Goal: Task Accomplishment & Management: Manage account settings

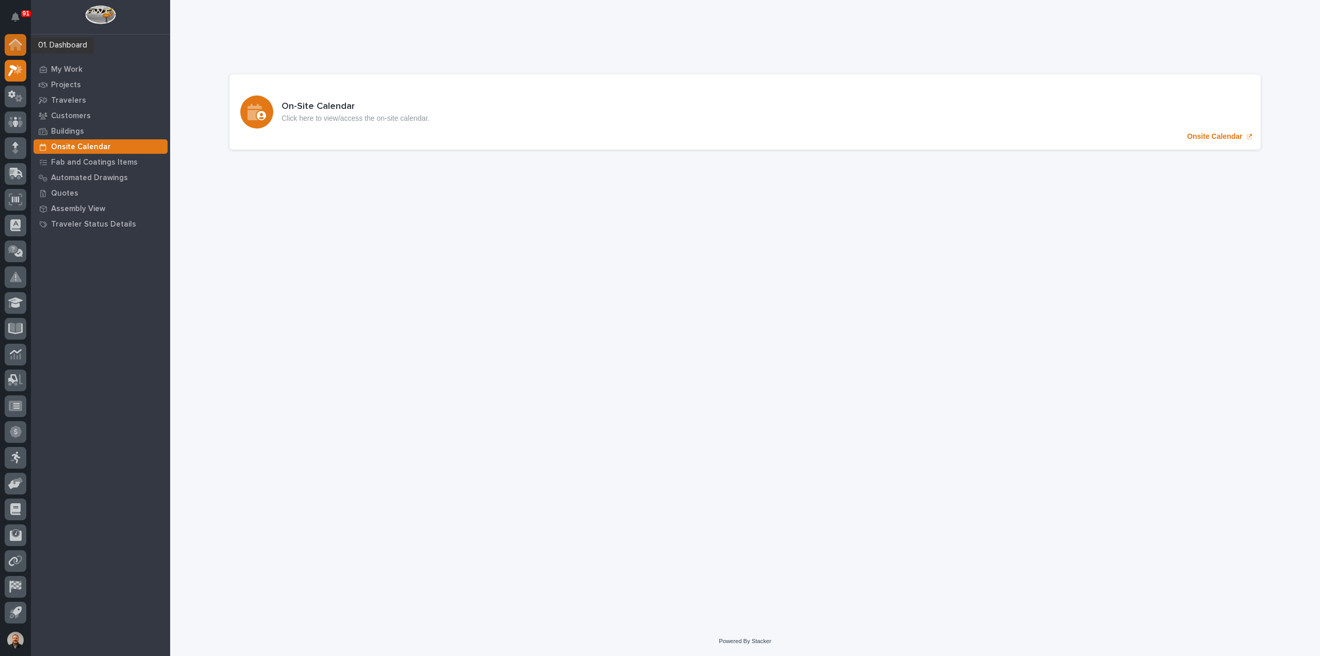
click at [13, 45] on icon at bounding box center [15, 45] width 10 height 10
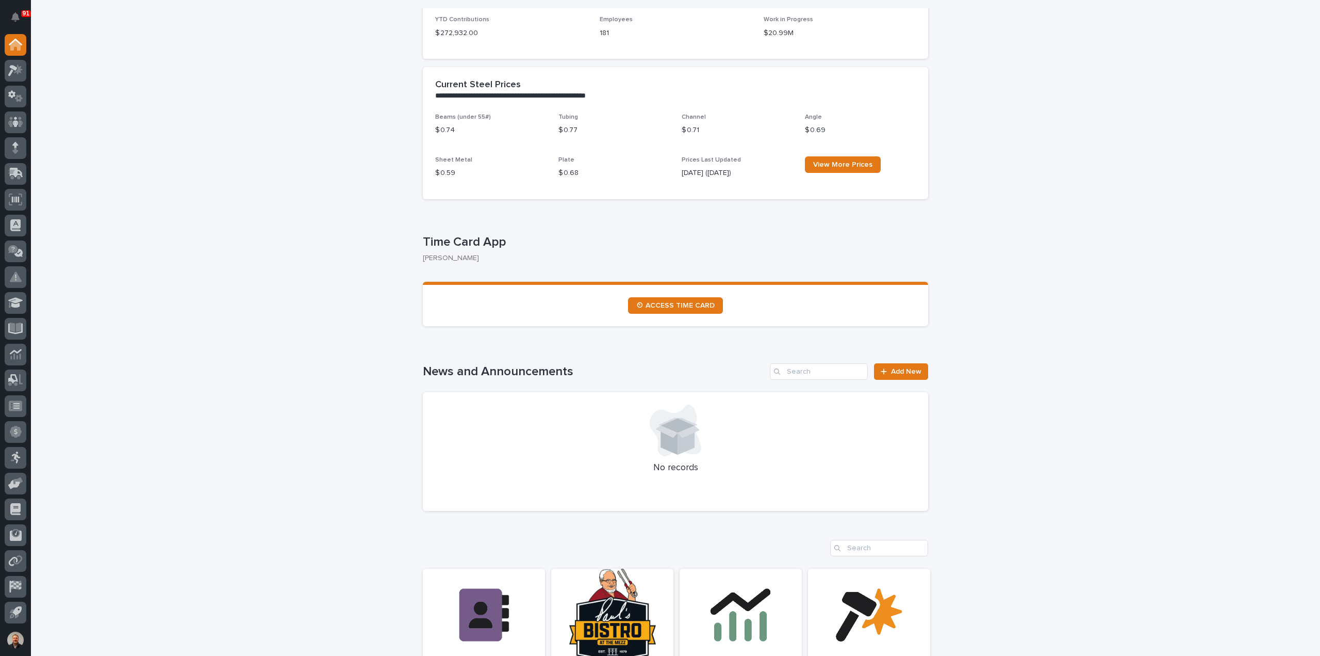
scroll to position [671, 0]
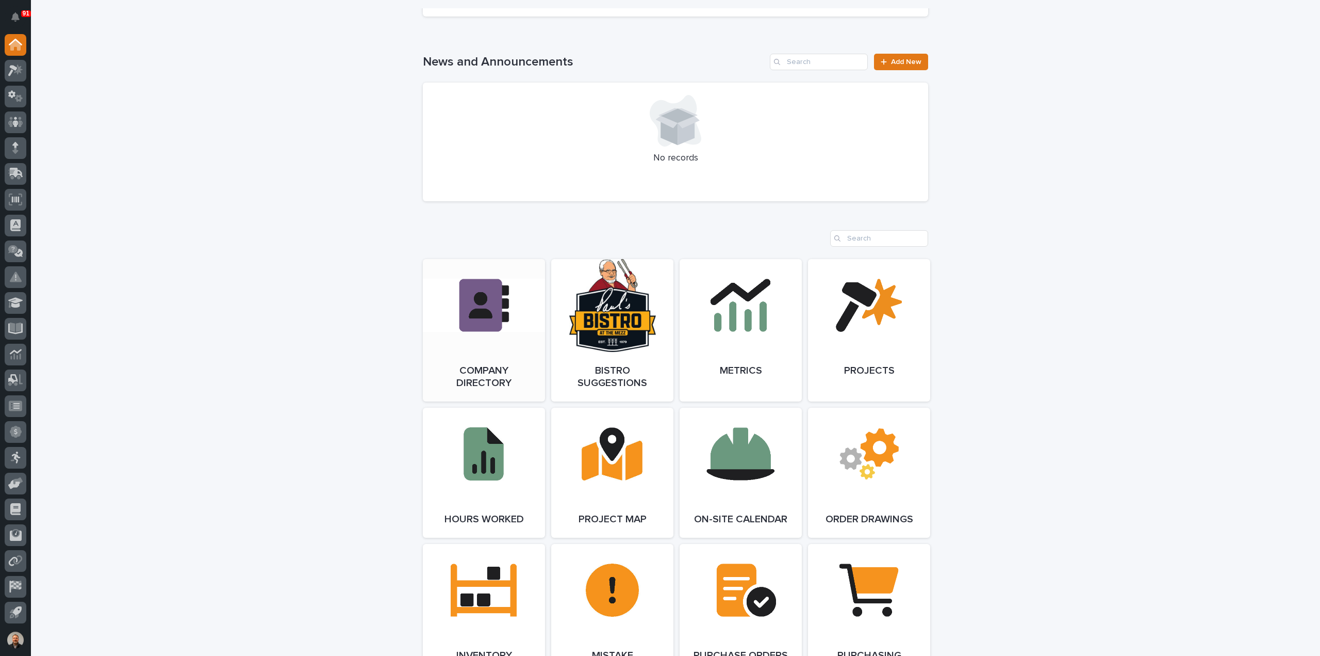
click at [488, 314] on link "Open Link" at bounding box center [484, 330] width 122 height 142
click at [15, 70] on icon at bounding box center [12, 70] width 9 height 11
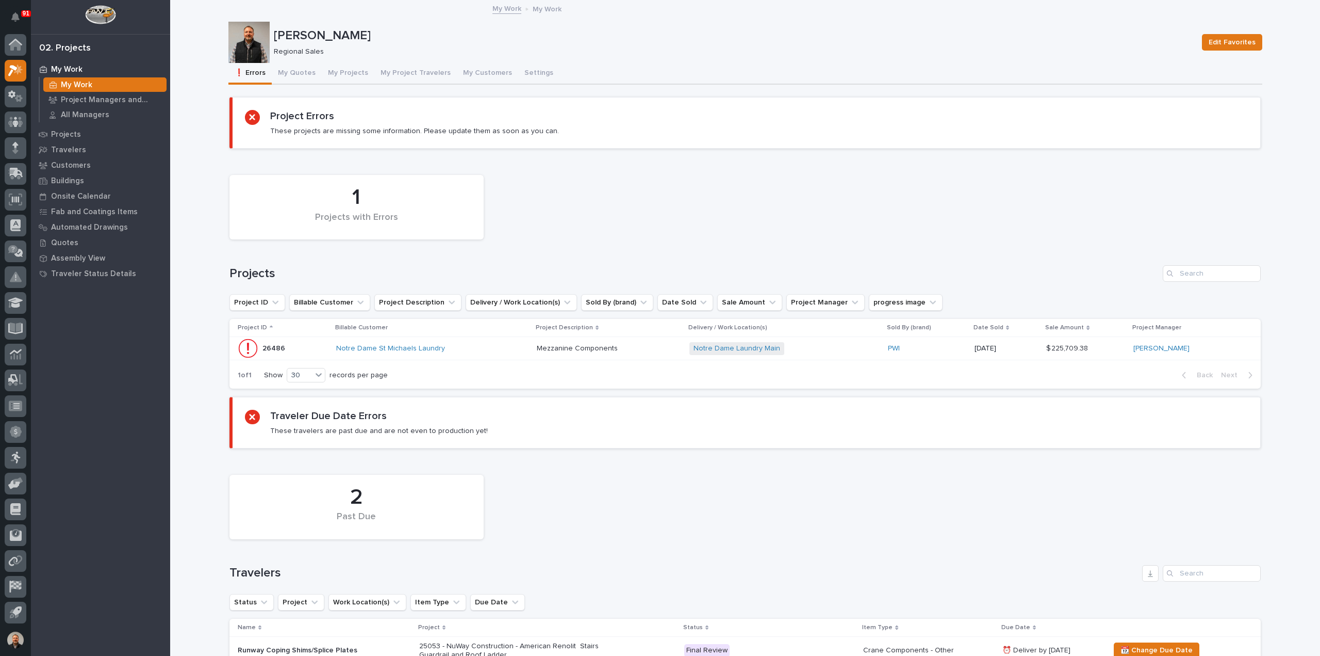
click at [269, 344] on p "26486" at bounding box center [275, 347] width 25 height 11
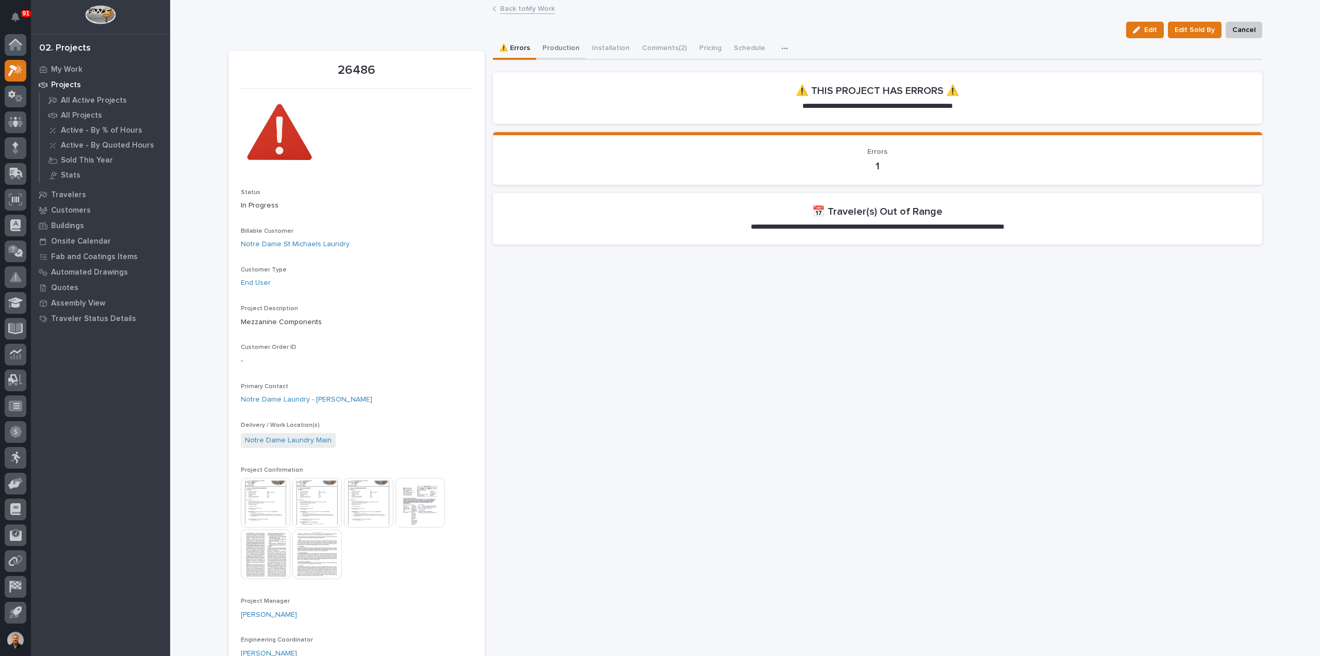
click at [554, 48] on button "Production" at bounding box center [561, 49] width 50 height 22
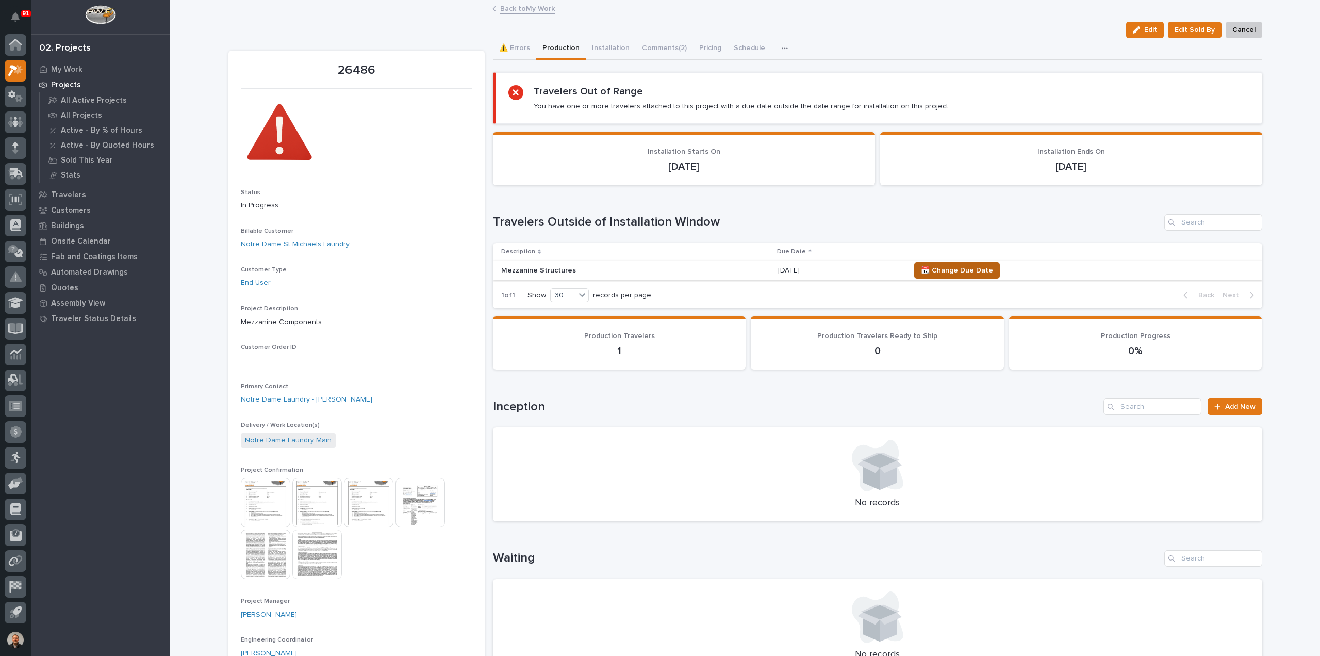
click at [971, 267] on span "📆 Change Due Date" at bounding box center [957, 270] width 72 height 12
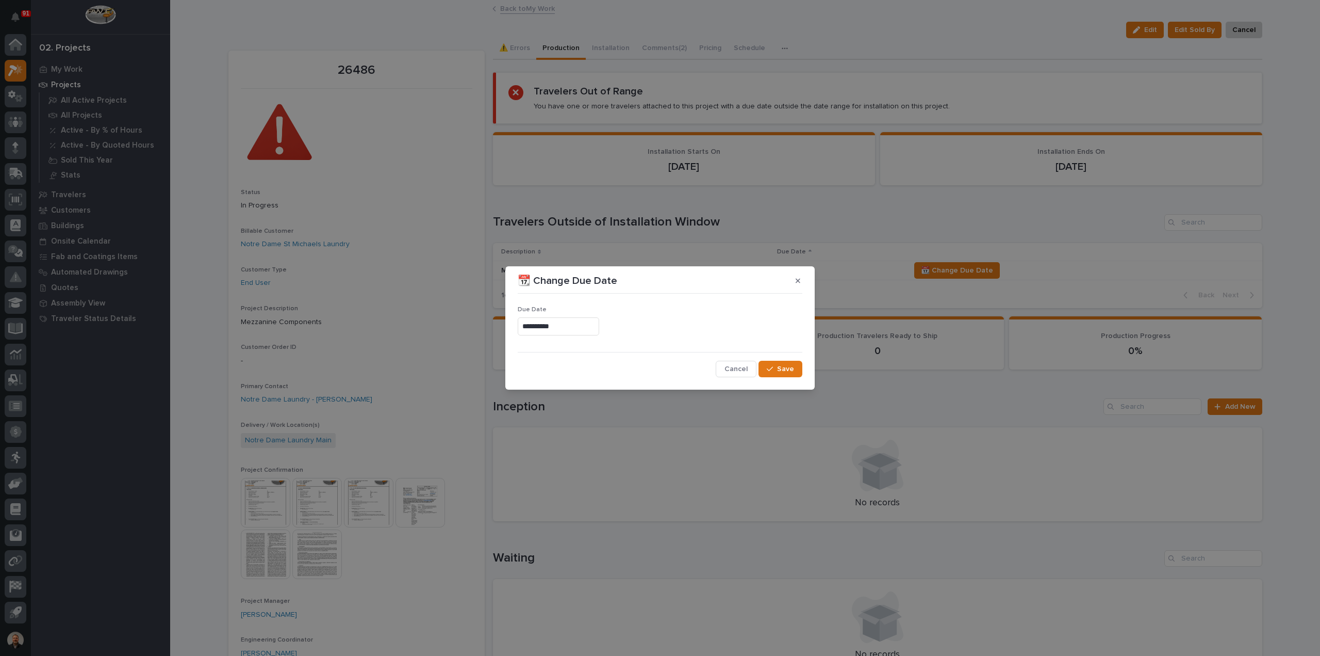
click at [560, 324] on input "**********" at bounding box center [558, 326] width 81 height 18
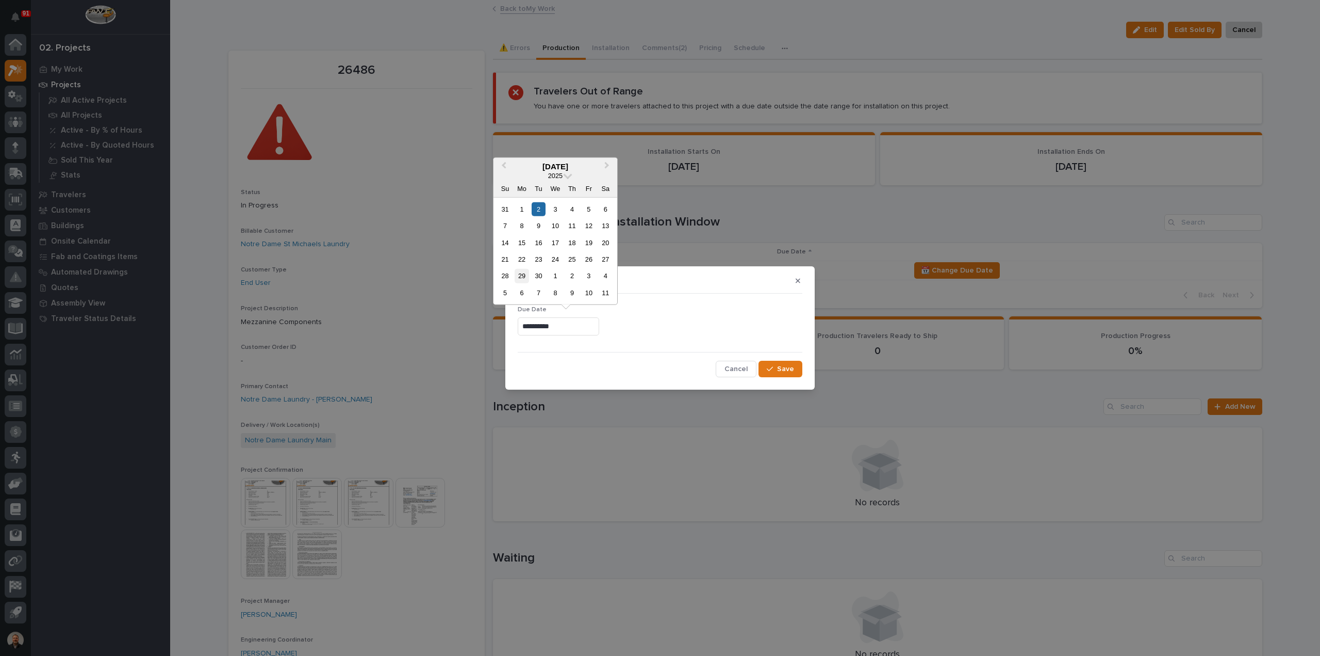
click at [523, 277] on div "29" at bounding box center [522, 276] width 14 height 14
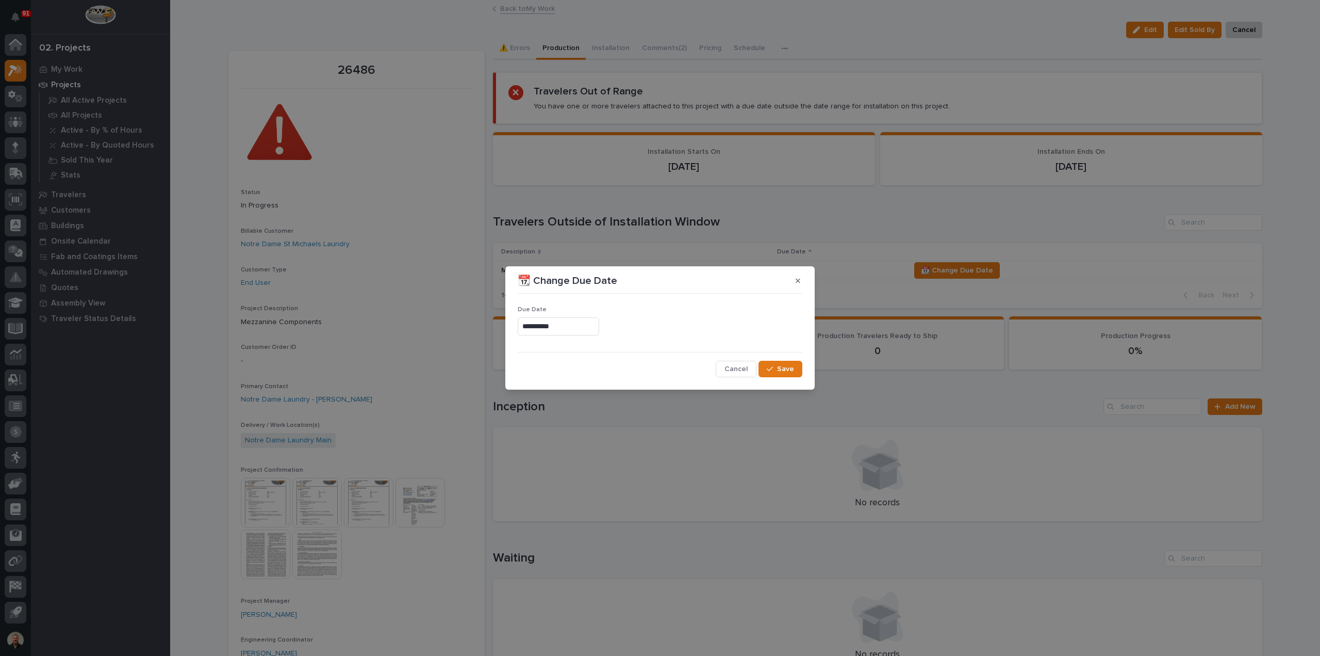
type input "**********"
click at [783, 369] on span "Save" at bounding box center [785, 368] width 17 height 9
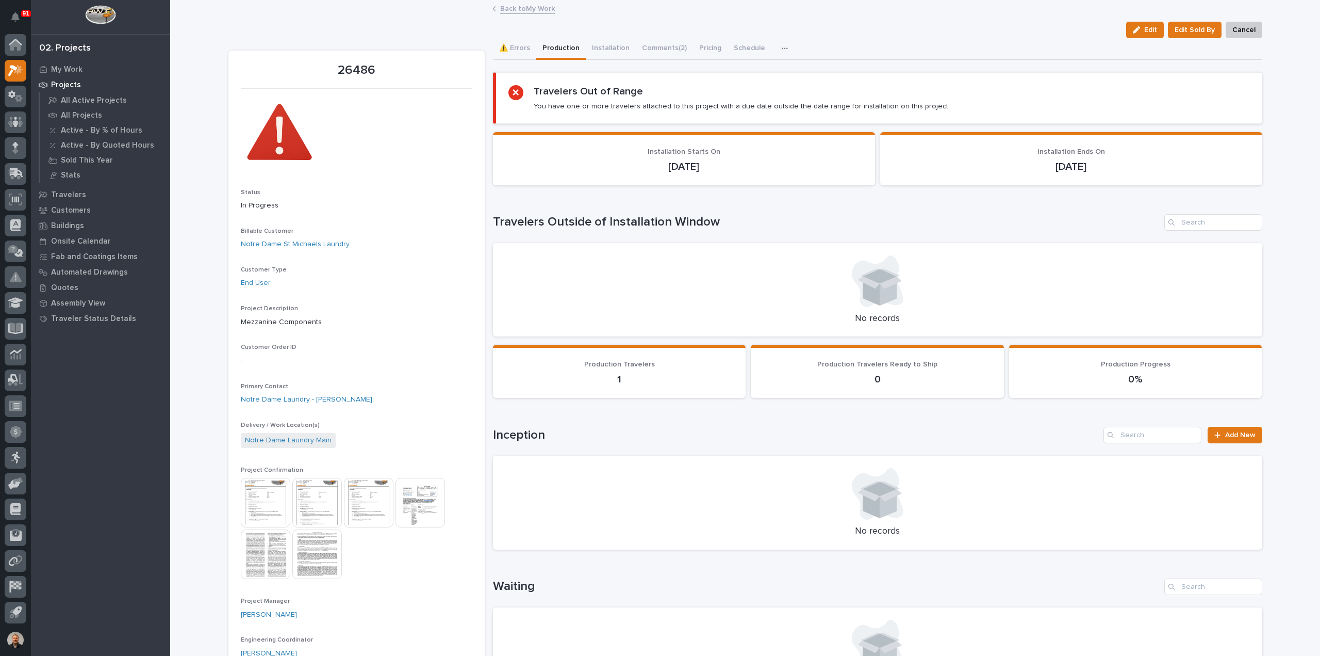
click at [505, 9] on link "Back to My Work" at bounding box center [527, 8] width 55 height 12
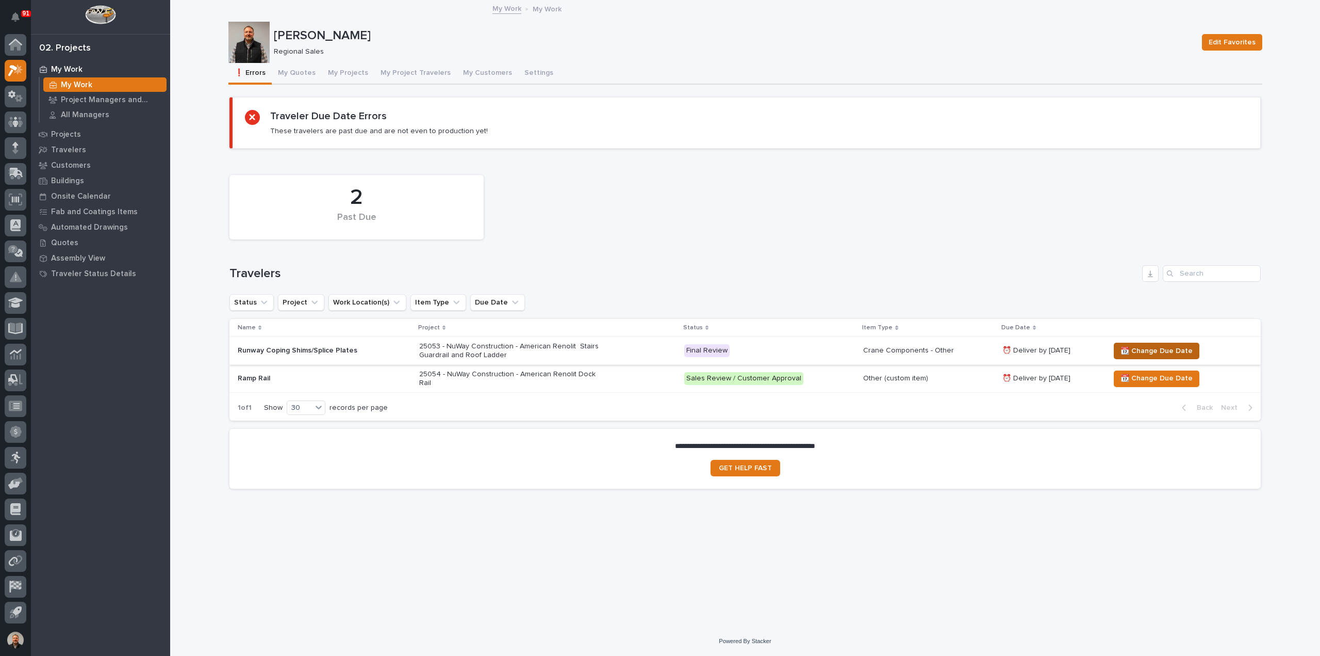
click at [1159, 348] on span "📆 Change Due Date" at bounding box center [1157, 351] width 72 height 12
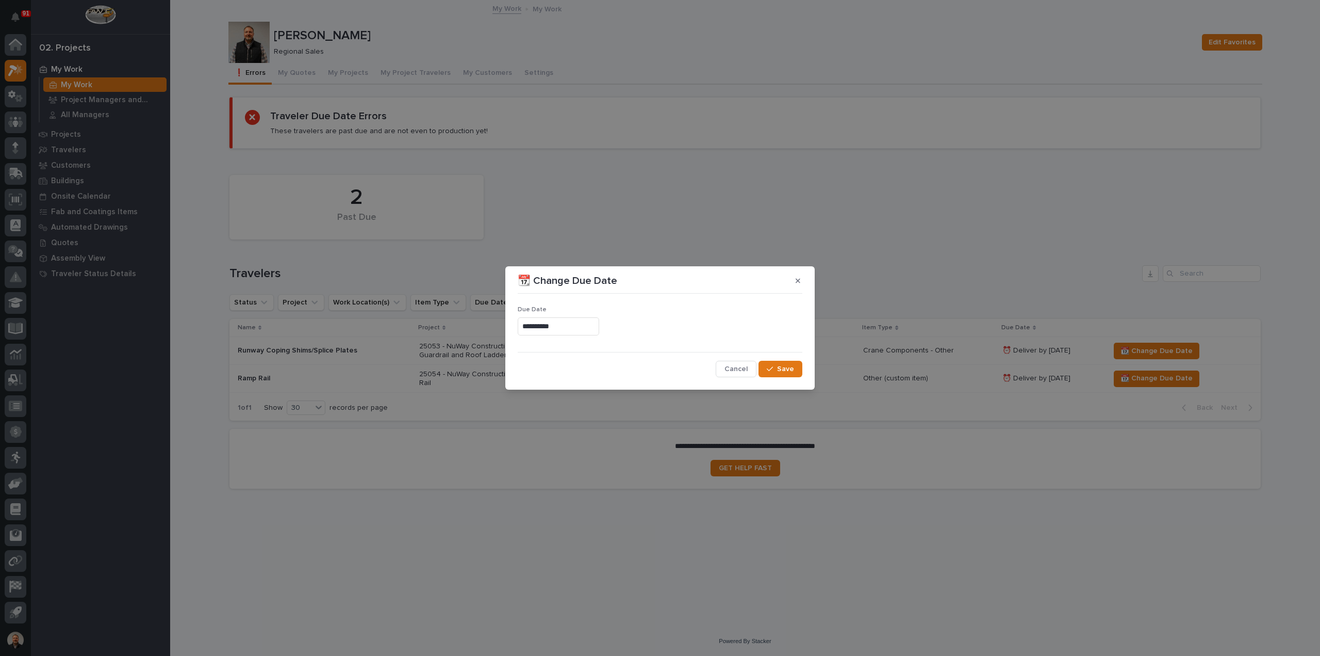
click at [546, 326] on input "**********" at bounding box center [558, 326] width 81 height 18
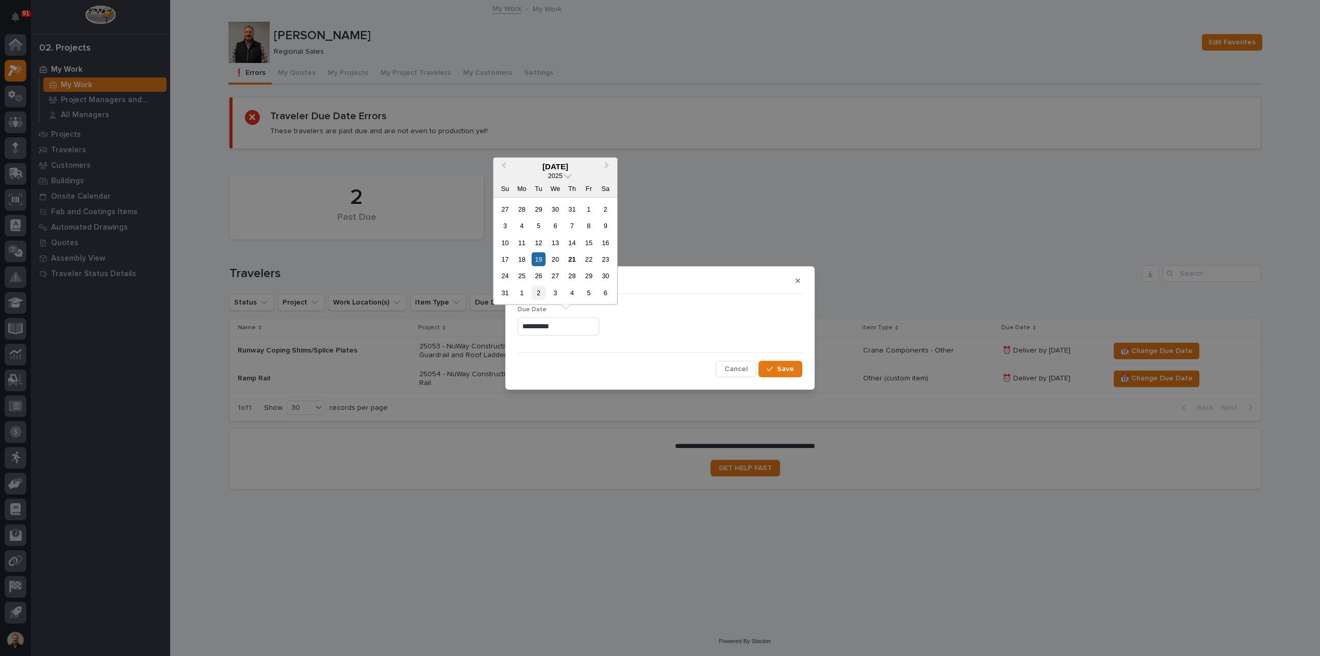
click at [540, 295] on div "2" at bounding box center [539, 293] width 14 height 14
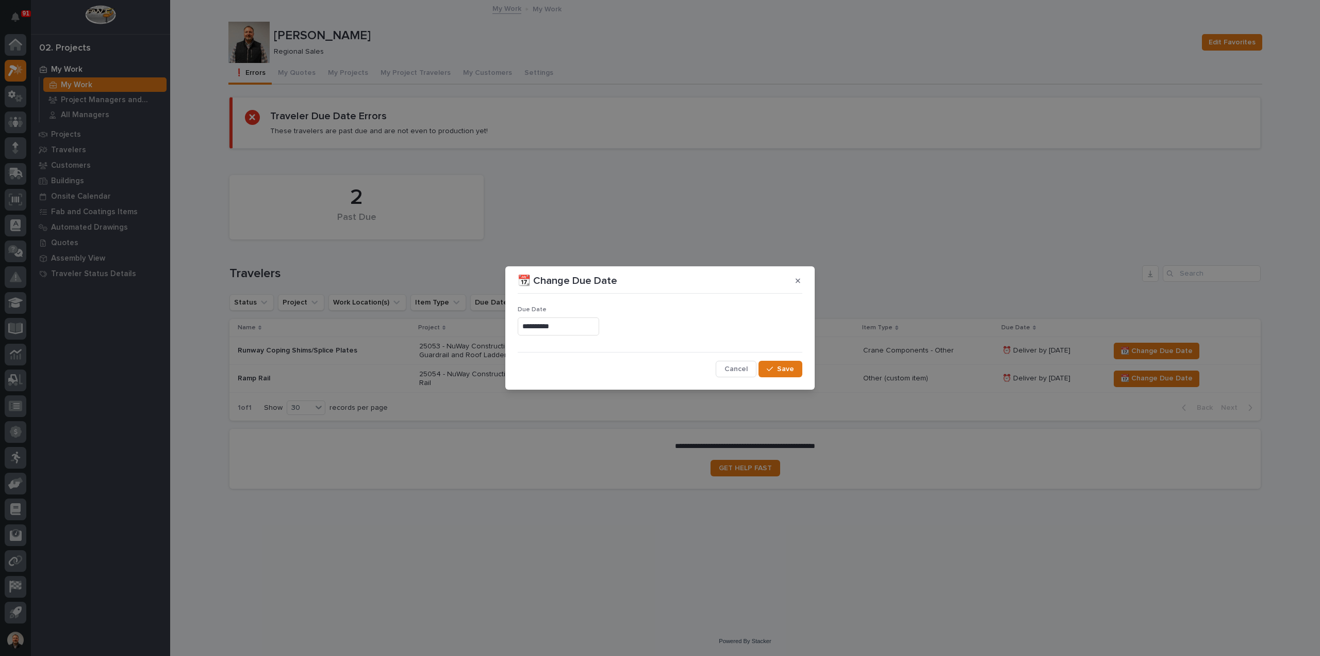
type input "**********"
click at [780, 367] on span "Save" at bounding box center [785, 368] width 17 height 9
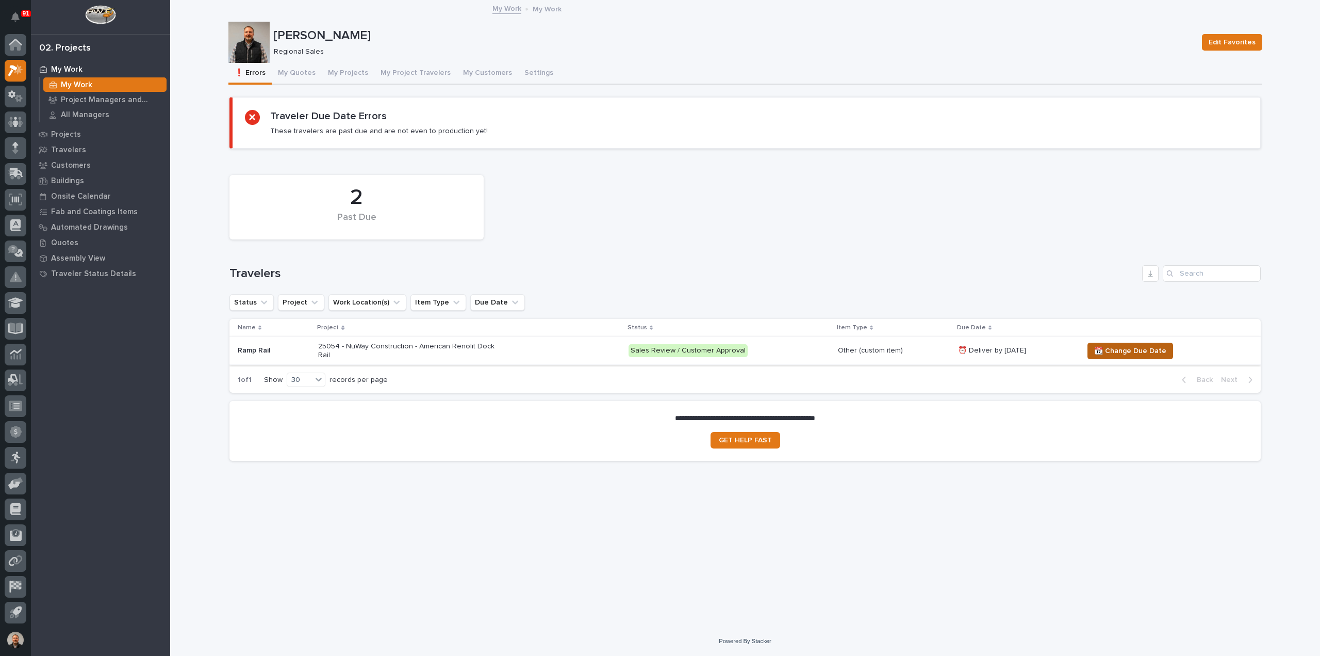
click at [1130, 347] on span "📆 Change Due Date" at bounding box center [1130, 351] width 72 height 12
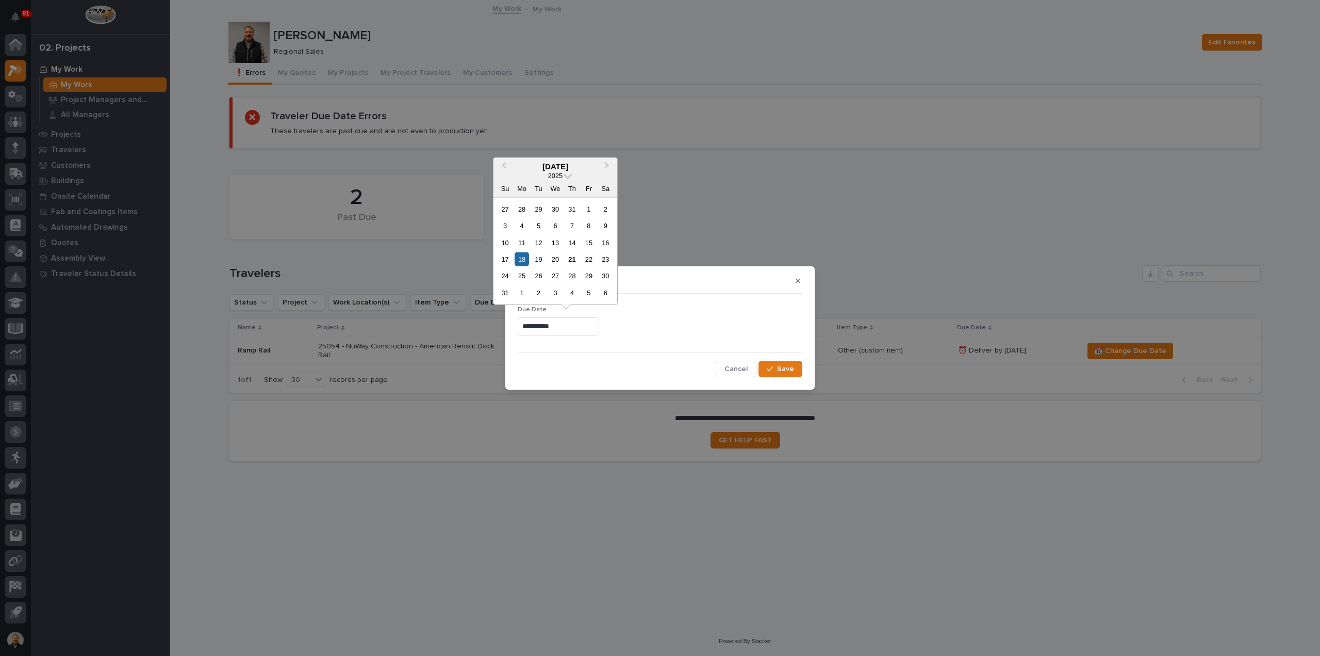
click at [545, 329] on input "**********" at bounding box center [558, 326] width 81 height 18
click at [538, 291] on div "2" at bounding box center [539, 293] width 14 height 14
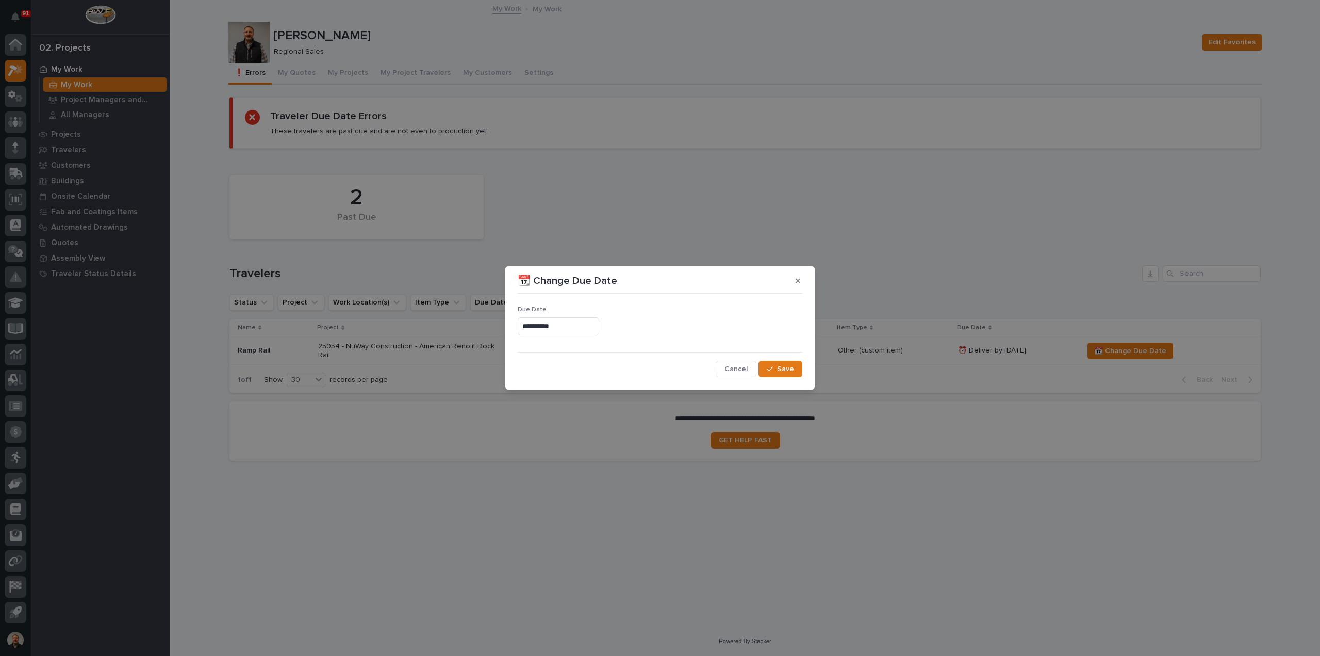
type input "**********"
click at [789, 367] on span "Save" at bounding box center [785, 368] width 17 height 9
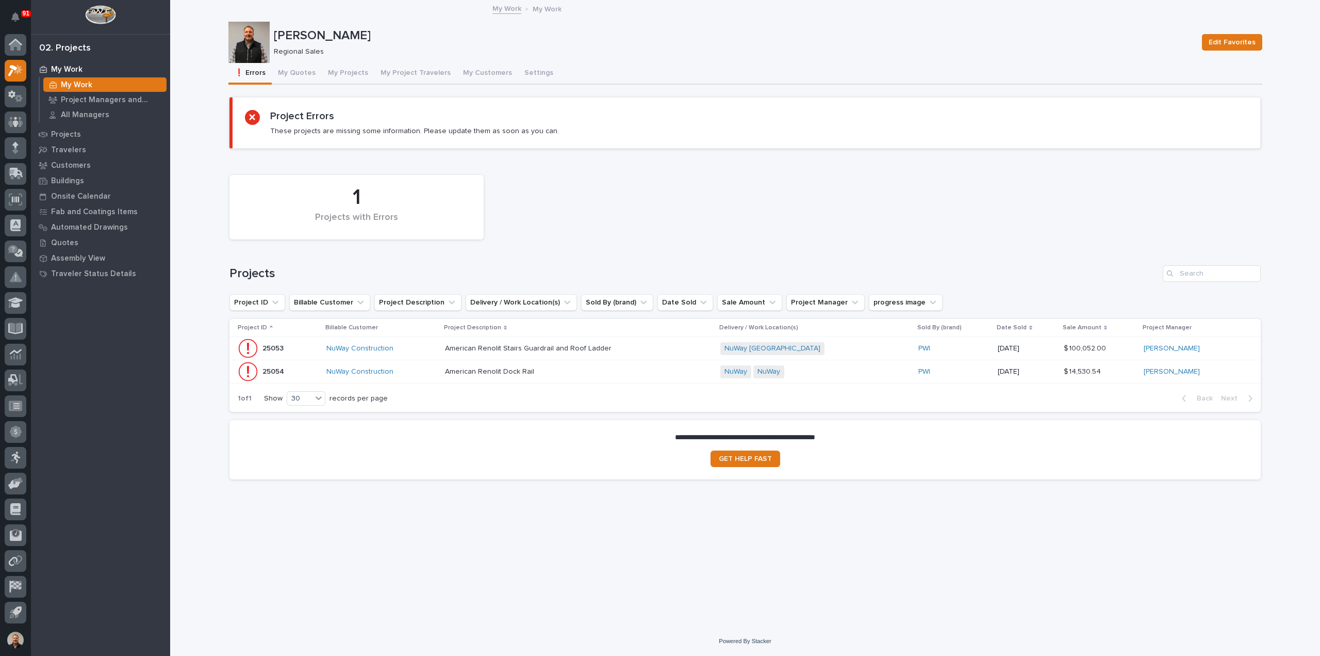
click at [276, 347] on p "25053" at bounding box center [274, 347] width 23 height 11
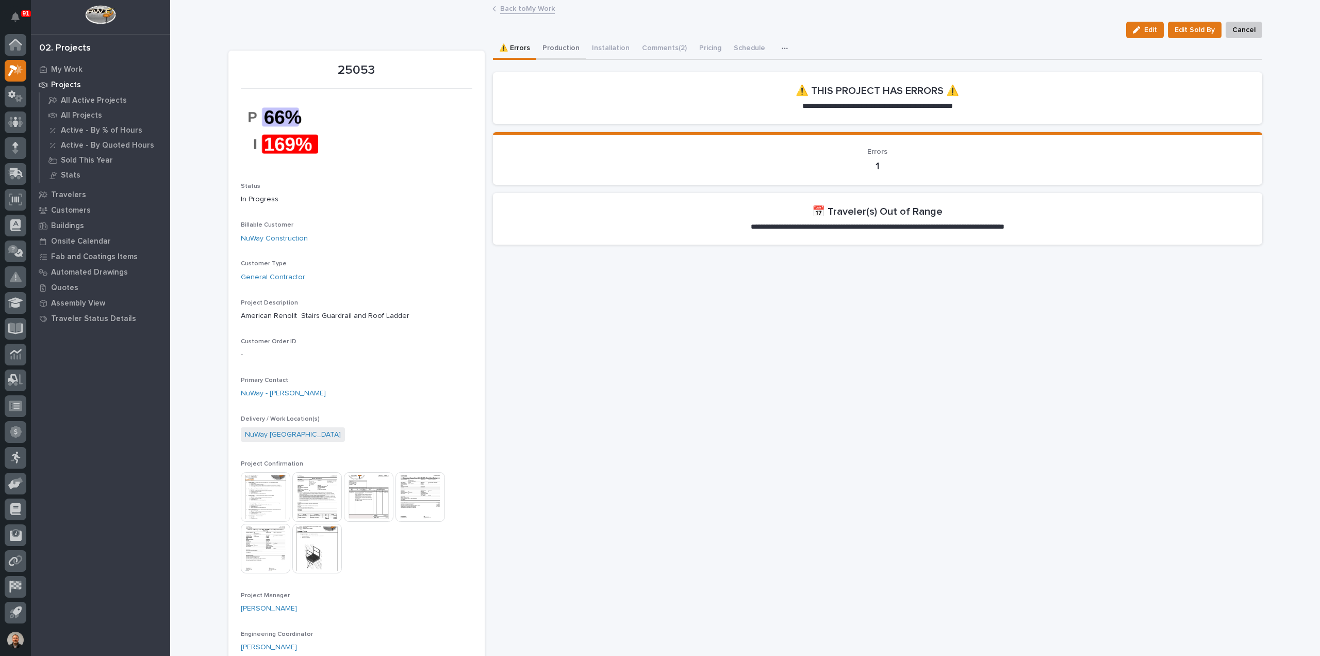
click at [561, 47] on button "Production" at bounding box center [561, 49] width 50 height 22
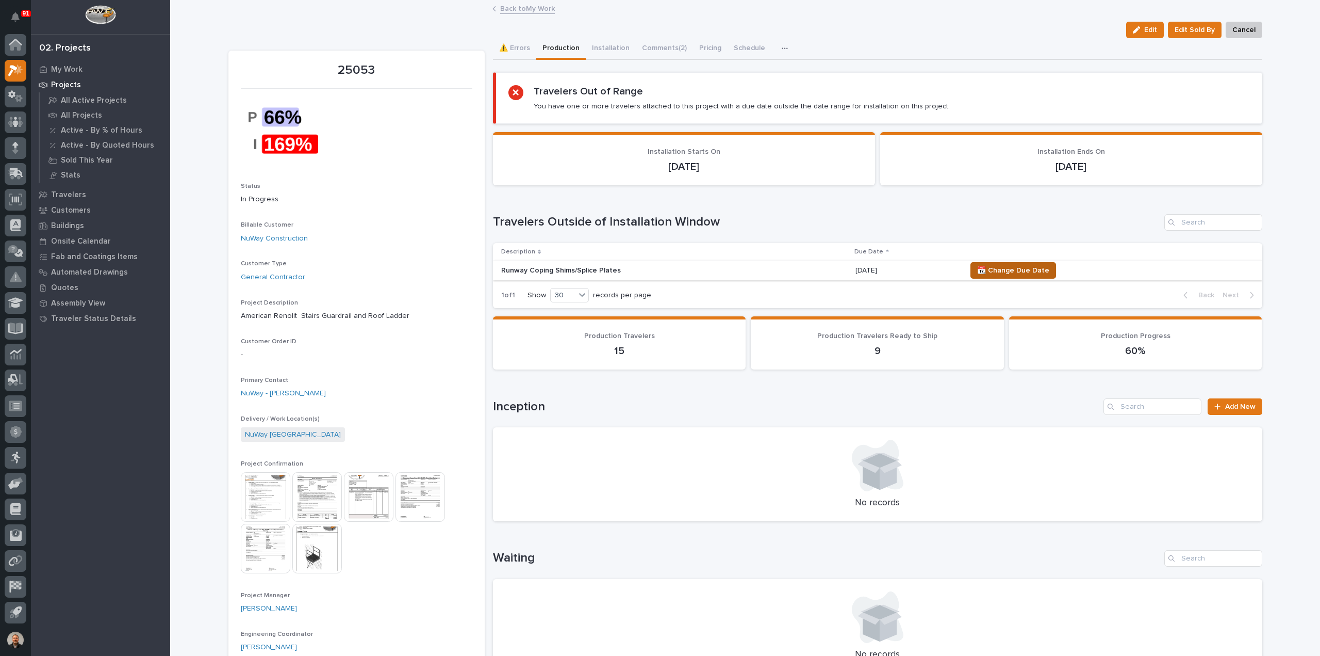
click at [1016, 269] on span "📆 Change Due Date" at bounding box center [1013, 270] width 72 height 12
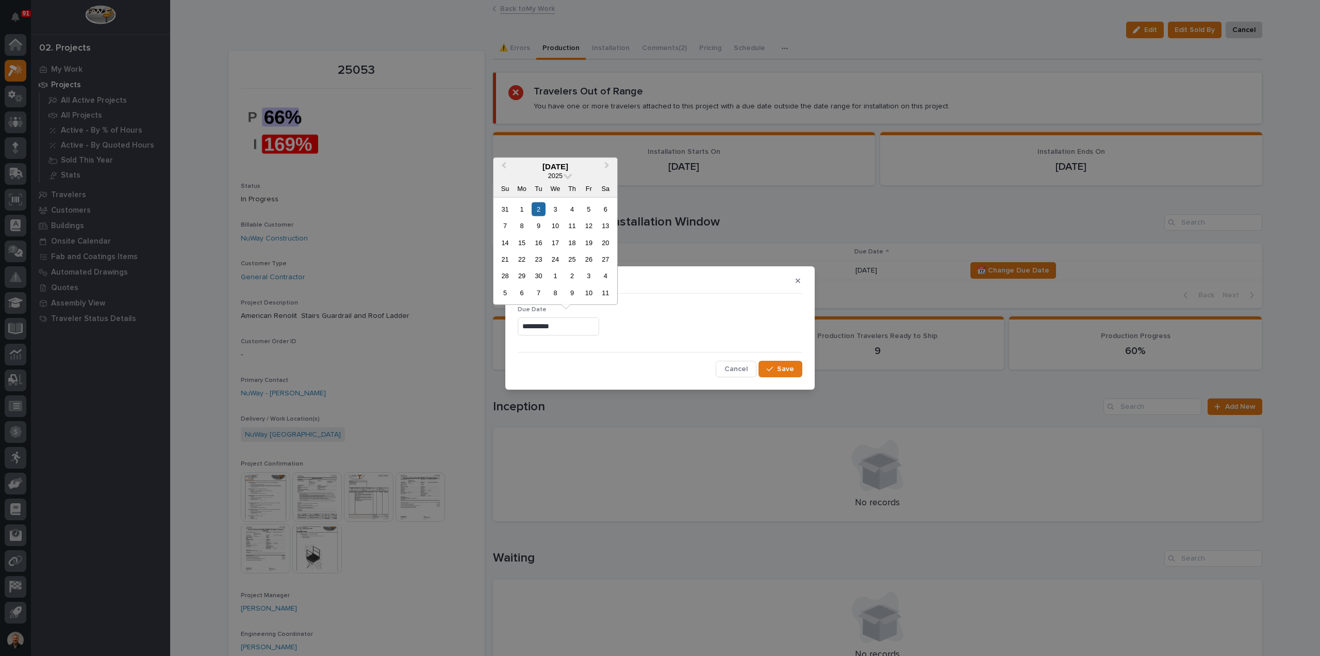
click at [534, 327] on input "**********" at bounding box center [558, 326] width 81 height 18
click at [504, 168] on span "Previous Month" at bounding box center [504, 165] width 0 height 13
click at [610, 166] on button "Next Month" at bounding box center [608, 166] width 17 height 17
click at [504, 167] on span "Previous Month" at bounding box center [504, 165] width 0 height 13
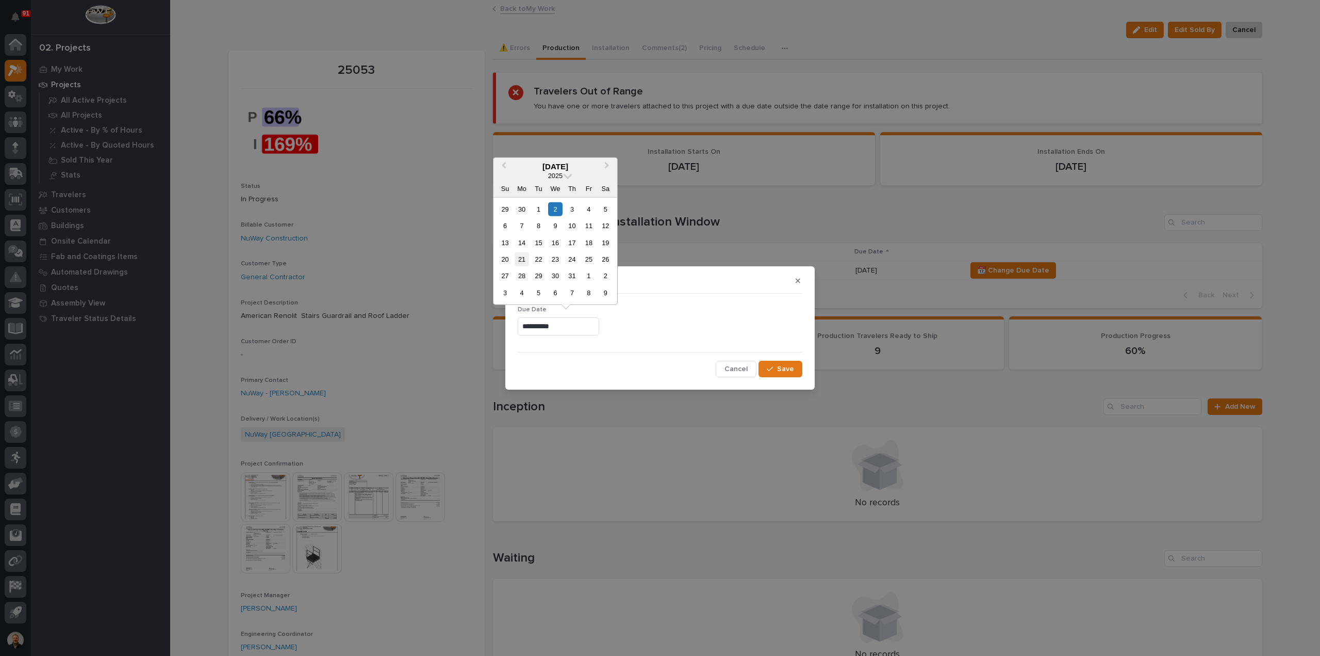
click at [524, 262] on div "21" at bounding box center [522, 259] width 14 height 14
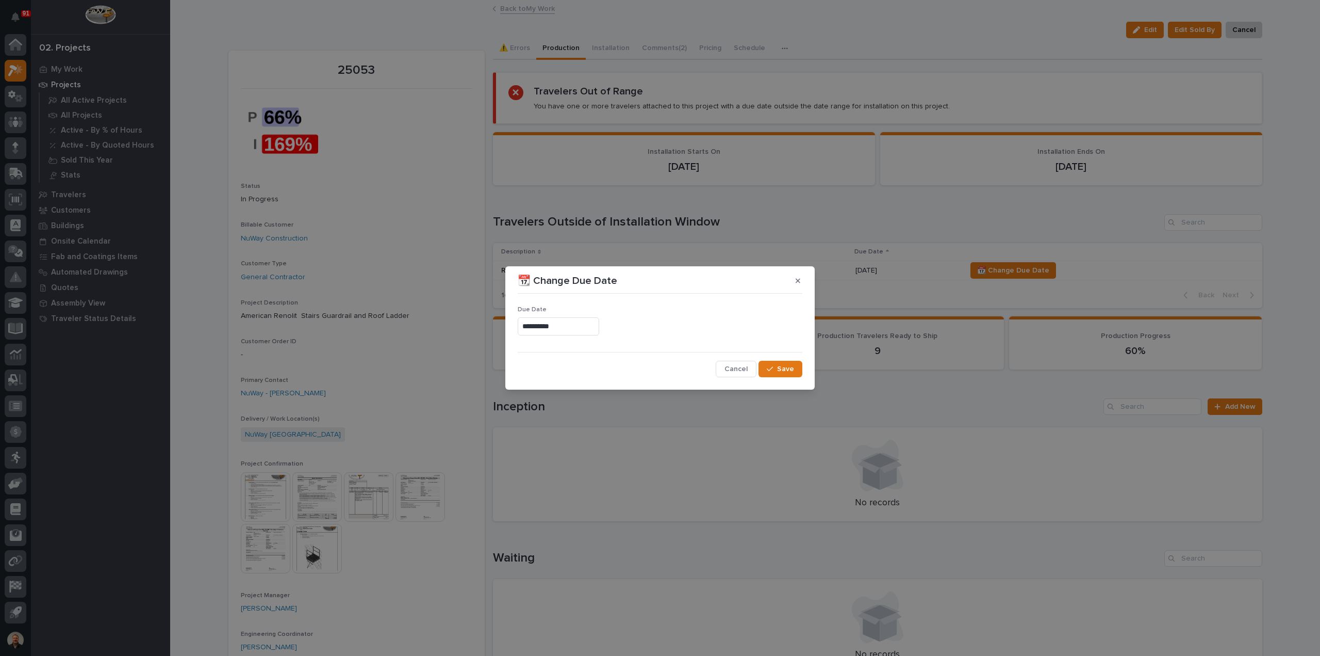
type input "**********"
click at [785, 369] on span "Save" at bounding box center [785, 368] width 17 height 9
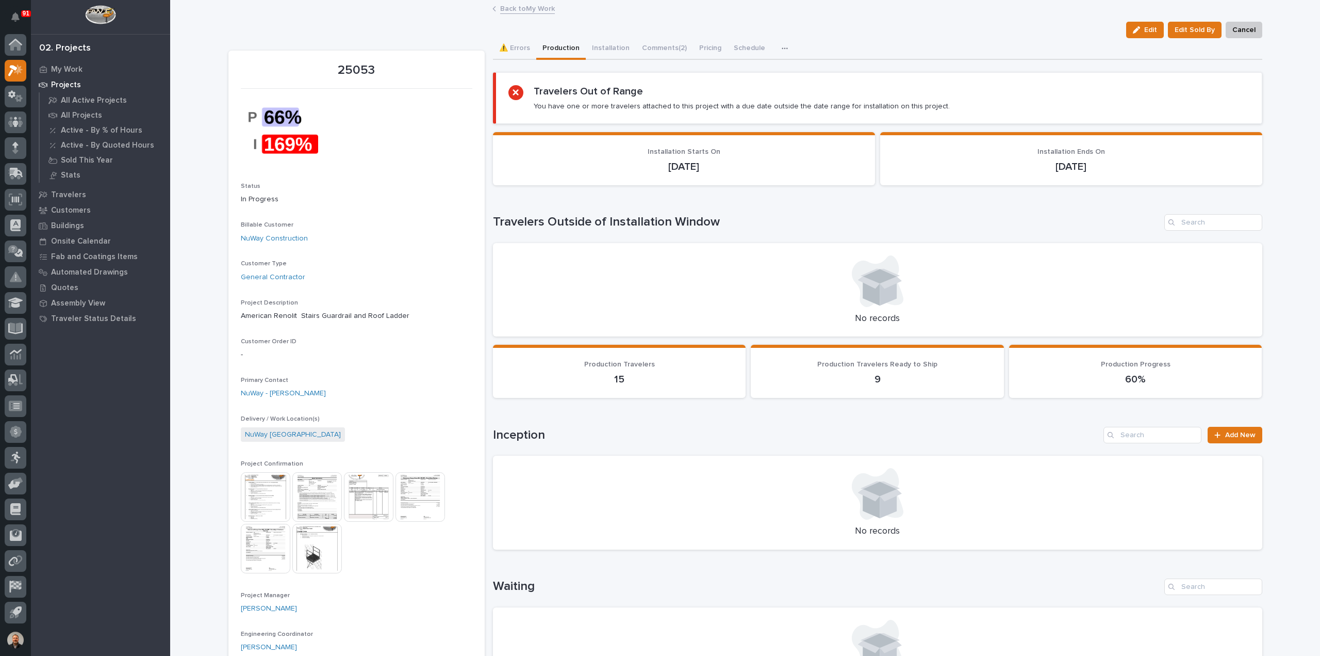
click at [508, 10] on link "Back to My Work" at bounding box center [527, 8] width 55 height 12
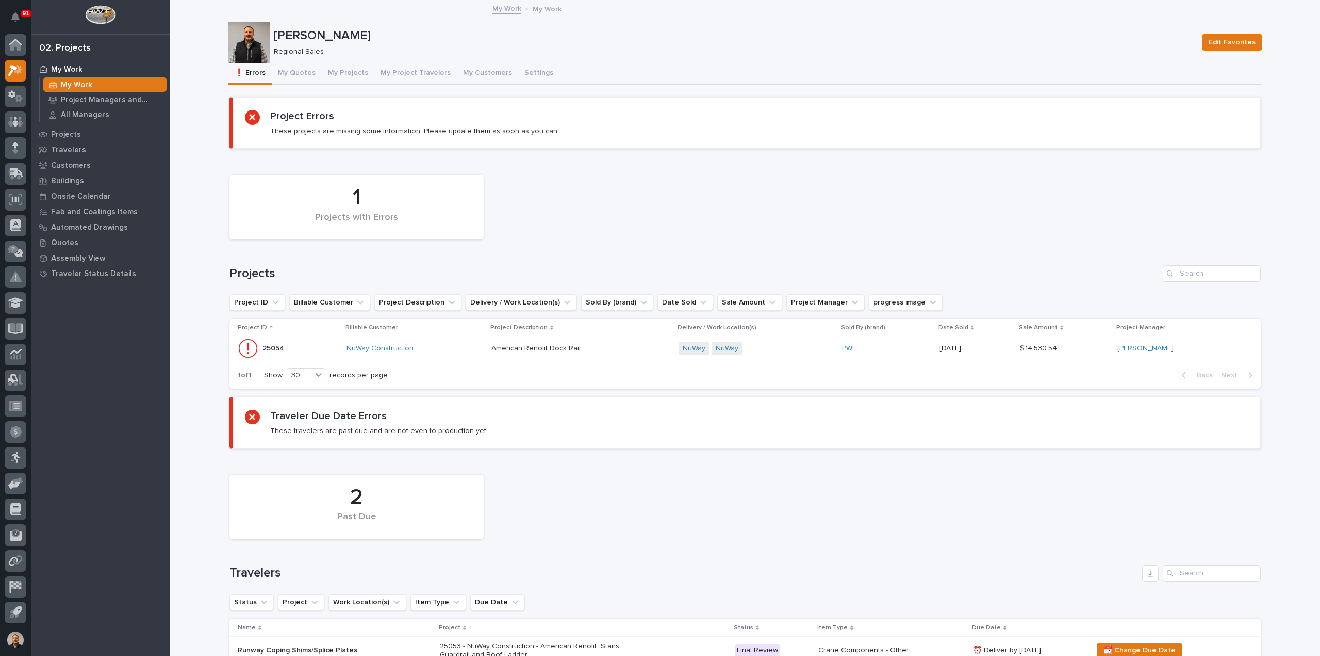
click at [270, 346] on p "25054" at bounding box center [275, 347] width 24 height 11
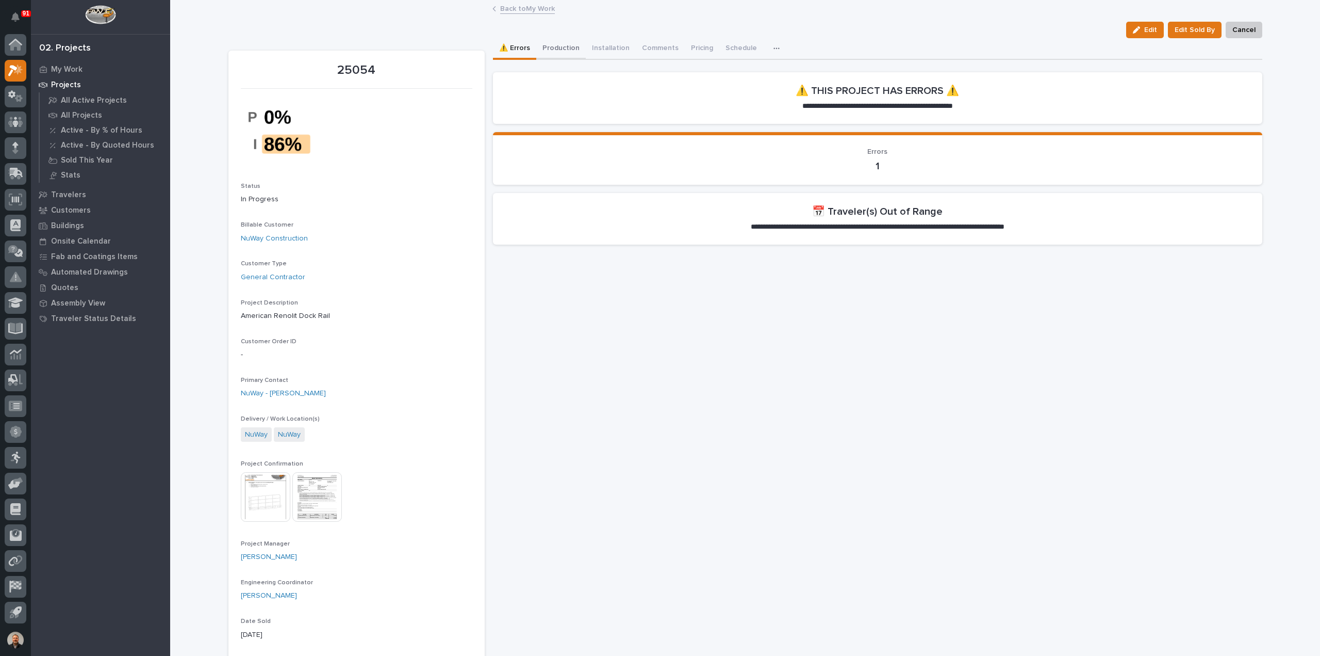
click at [551, 44] on button "Production" at bounding box center [561, 49] width 50 height 22
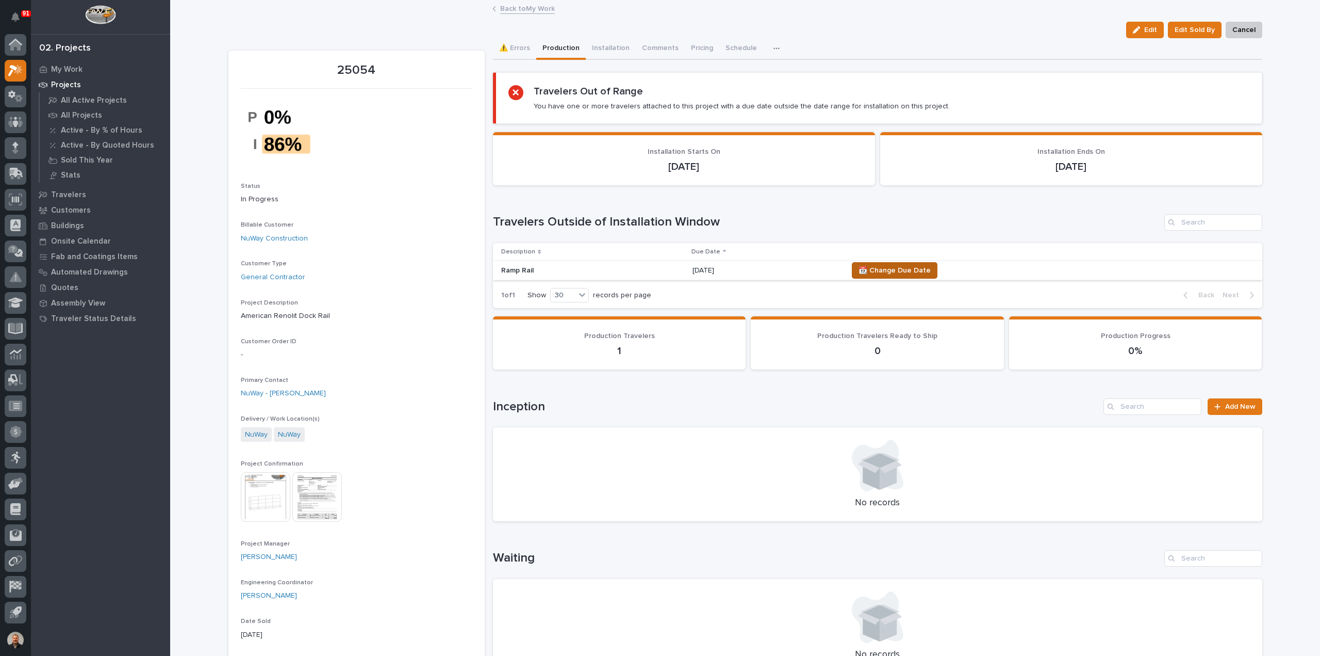
click at [911, 270] on span "📆 Change Due Date" at bounding box center [895, 270] width 72 height 12
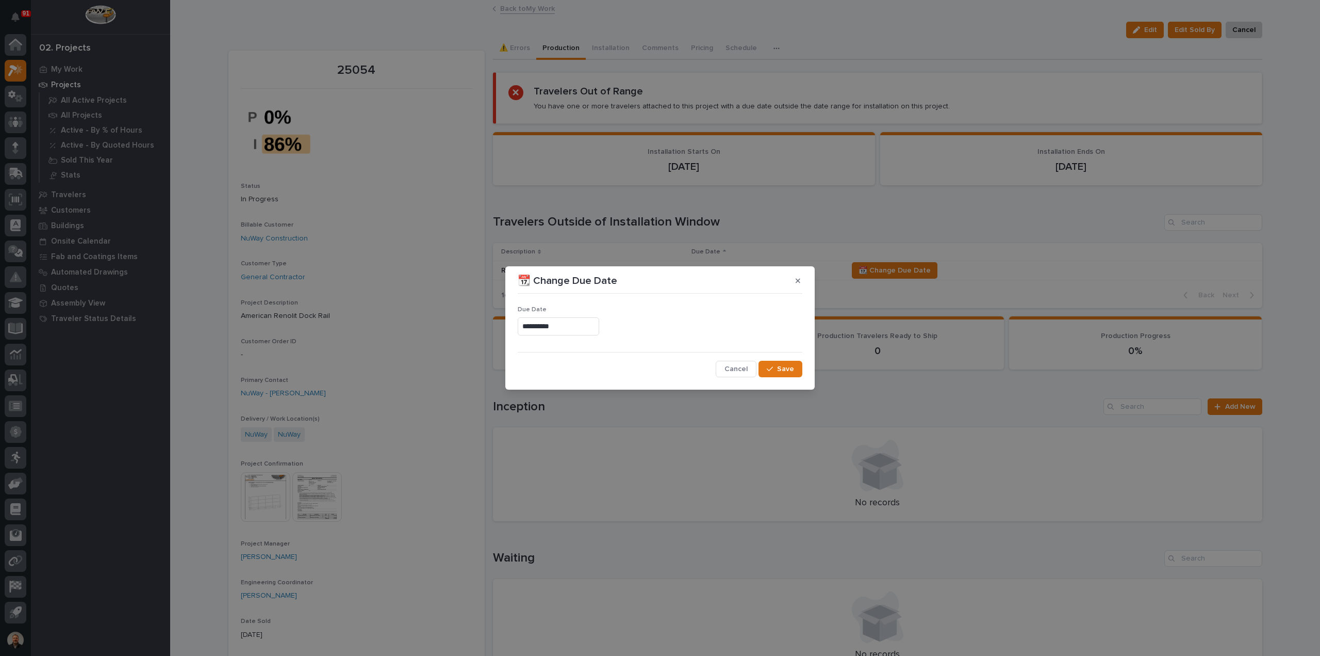
click at [559, 324] on input "**********" at bounding box center [558, 326] width 81 height 18
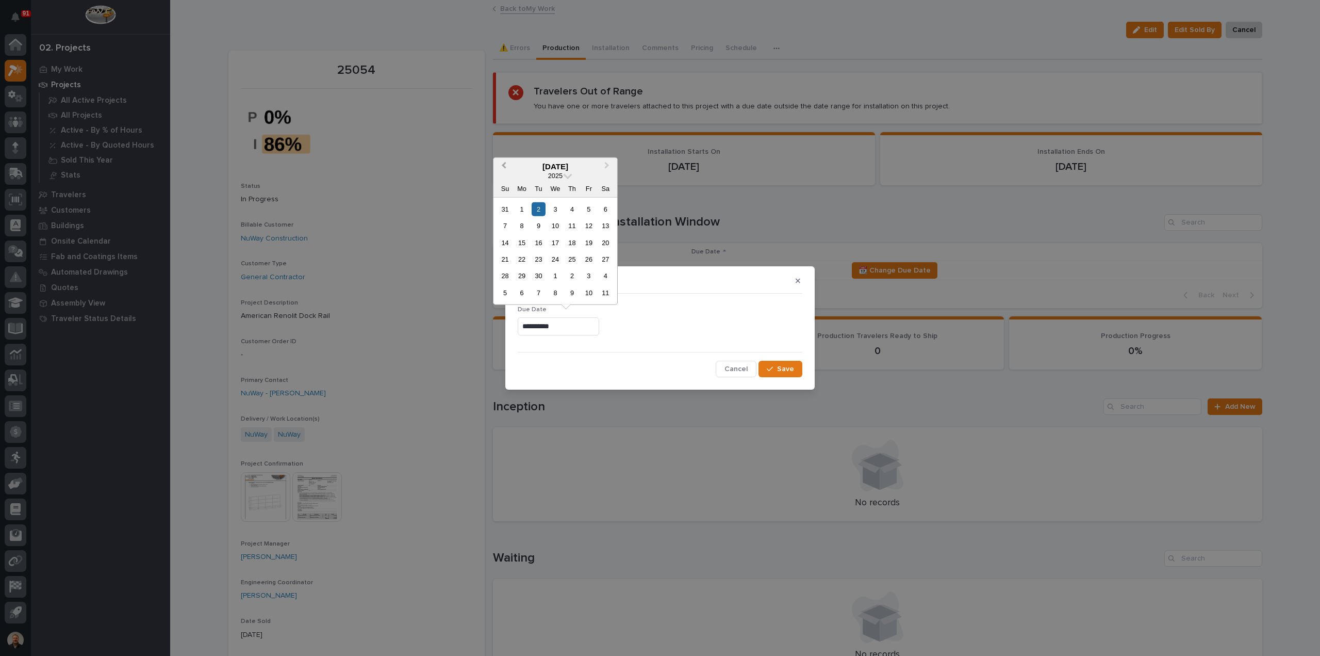
click at [504, 166] on span "Previous Month" at bounding box center [504, 165] width 0 height 13
click at [525, 258] on div "18" at bounding box center [522, 259] width 14 height 14
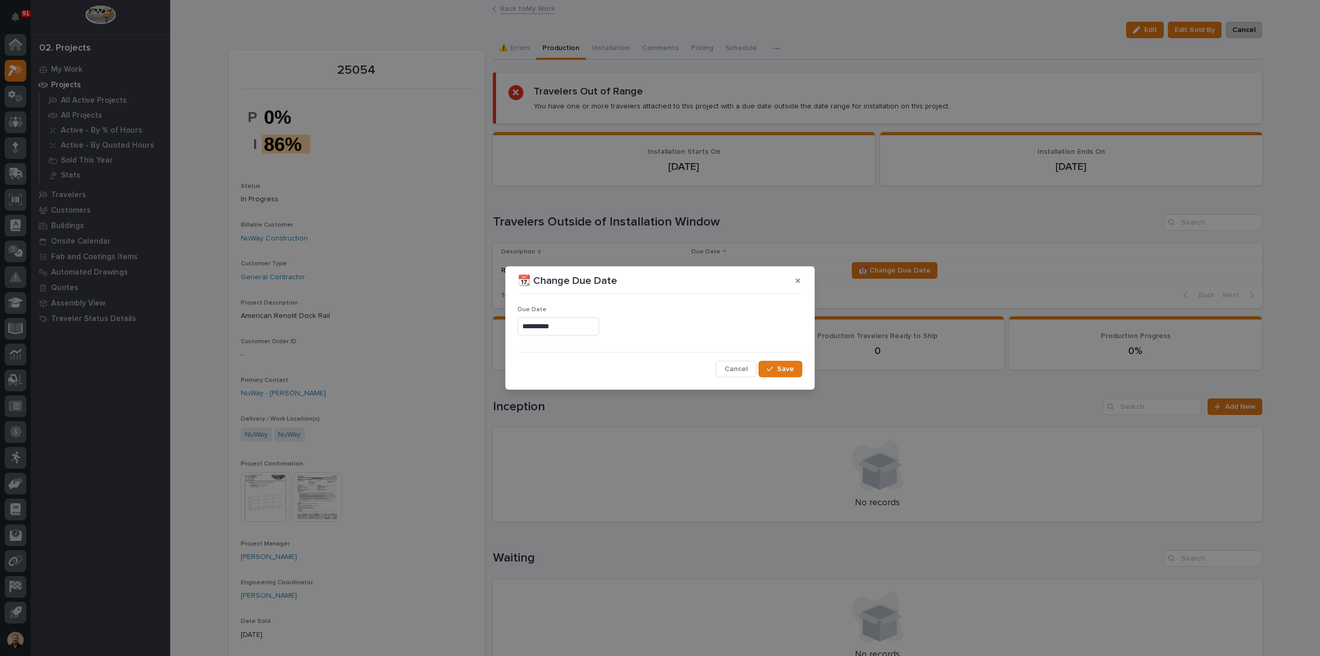
type input "**********"
click at [777, 367] on div "button" at bounding box center [772, 368] width 10 height 7
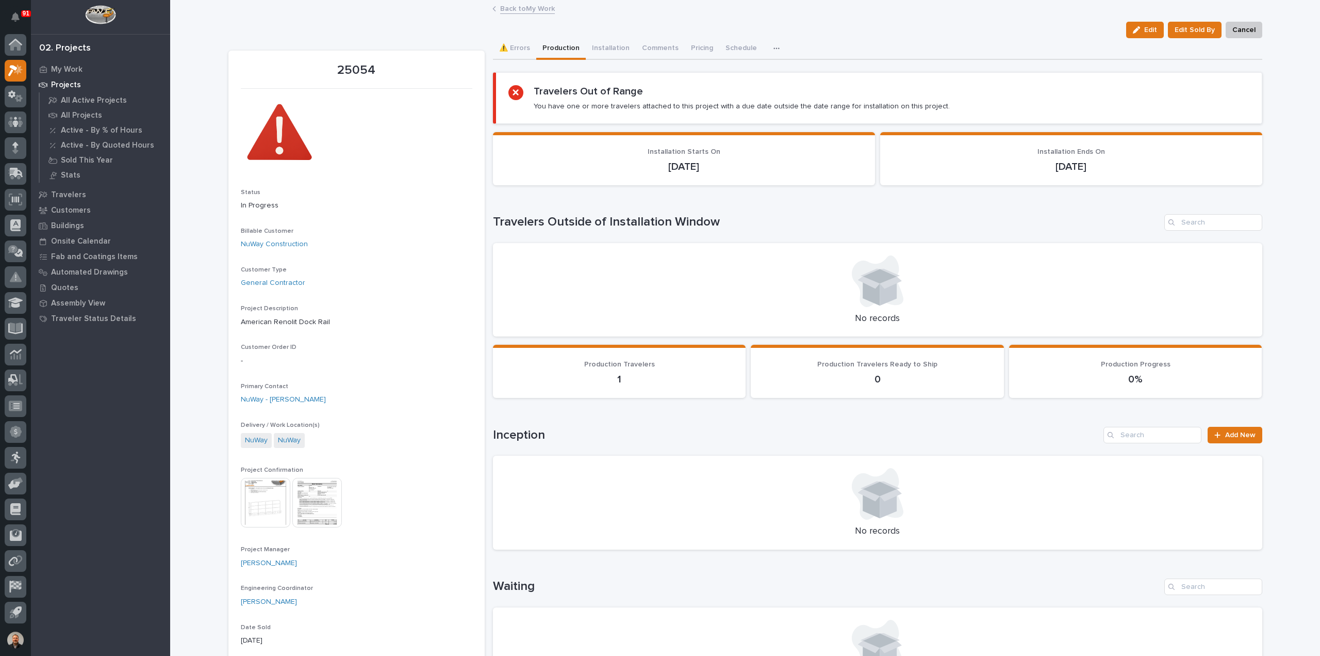
click at [517, 7] on link "Back to My Work" at bounding box center [527, 8] width 55 height 12
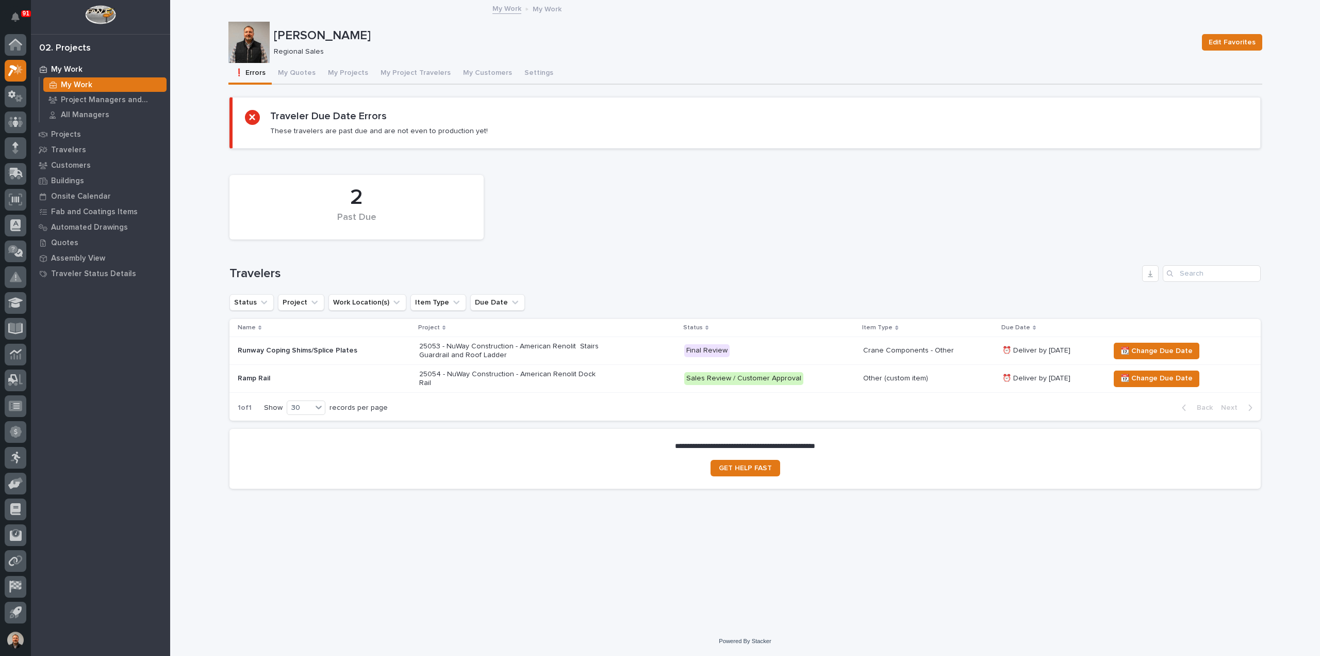
click at [264, 349] on p "Runway Coping Shims/Splice Plates" at bounding box center [324, 350] width 173 height 9
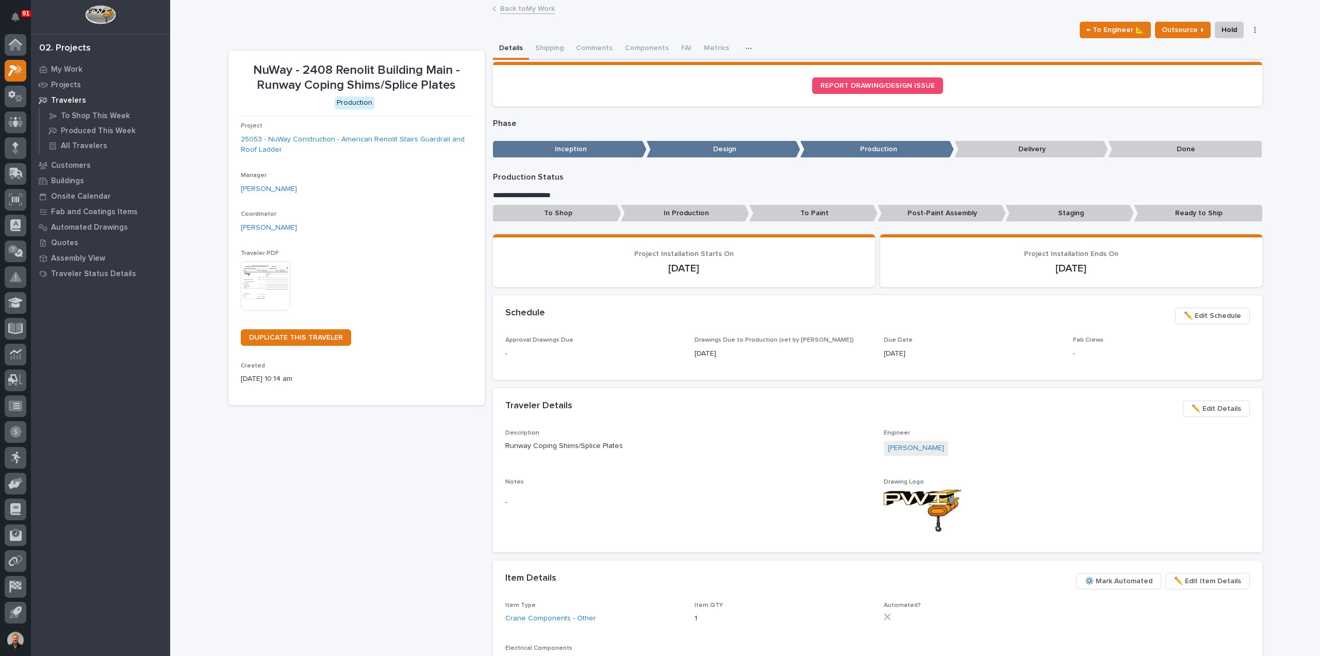
click at [1172, 149] on p "Done" at bounding box center [1185, 149] width 154 height 17
click at [1250, 27] on button "button" at bounding box center [1255, 29] width 14 height 7
click at [1013, 30] on div "← To Engineer 📐 Outsource ↑ Hold Cancel Change Traveler Type Regenerate PDF Gen…" at bounding box center [745, 30] width 1034 height 17
click at [1029, 146] on p "Delivery" at bounding box center [1032, 149] width 154 height 17
click at [1184, 28] on span "Outsource ↑" at bounding box center [1183, 30] width 42 height 12
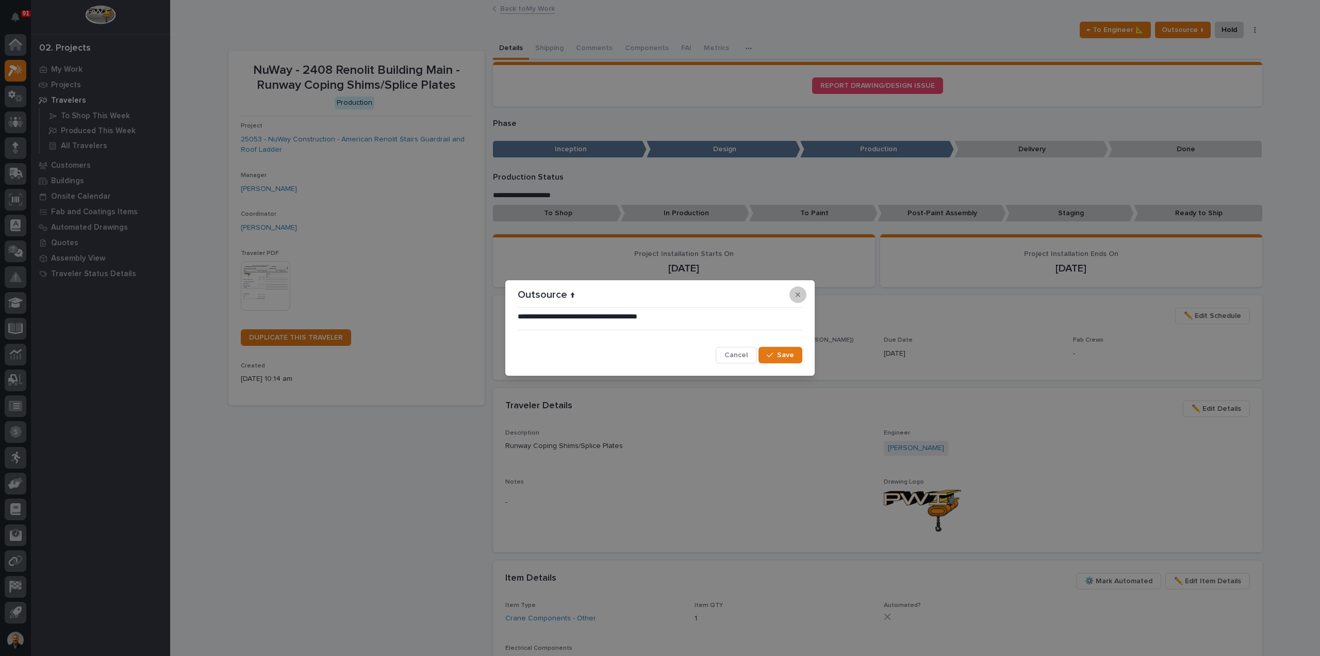
click at [796, 293] on icon "button" at bounding box center [798, 294] width 5 height 7
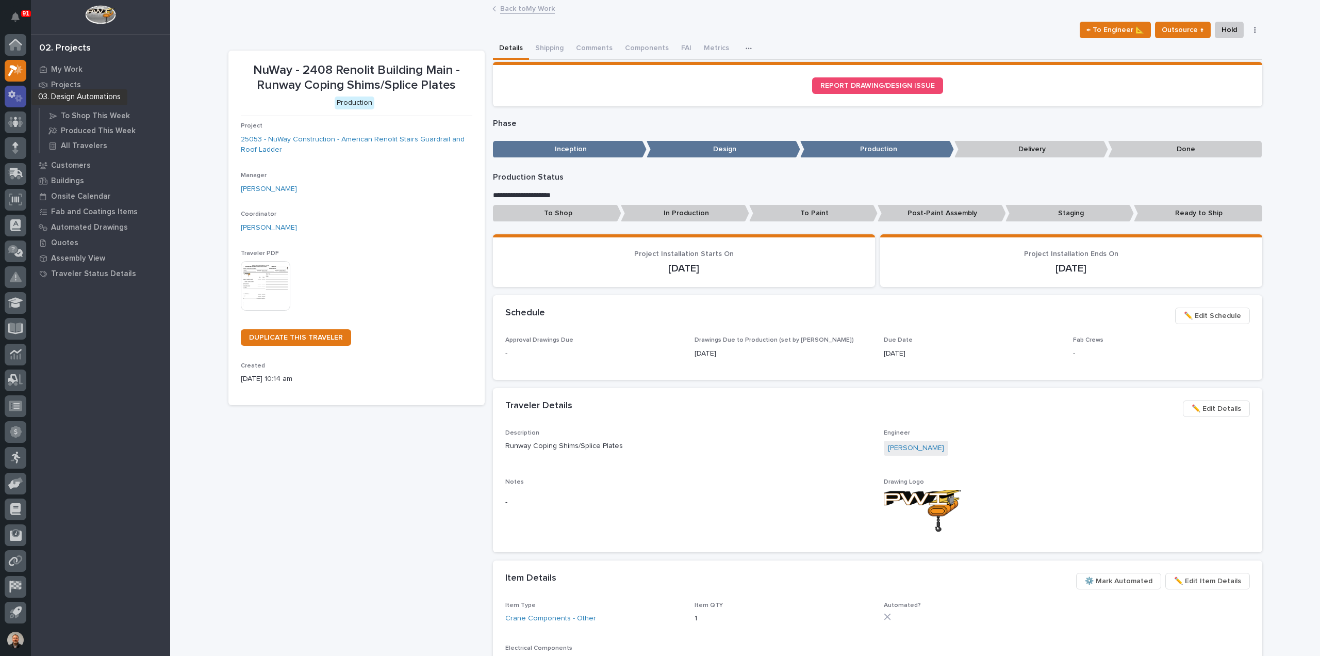
click at [13, 96] on icon at bounding box center [11, 94] width 7 height 8
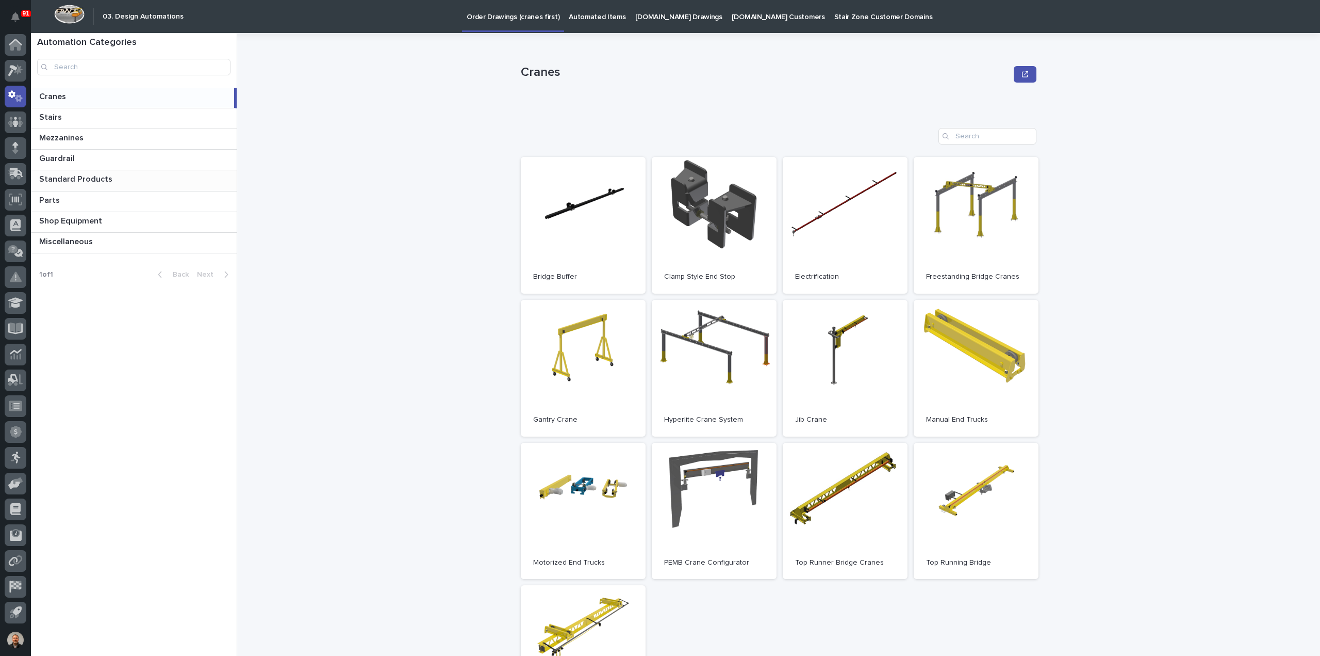
click at [68, 178] on p "Standard Products" at bounding box center [76, 178] width 75 height 12
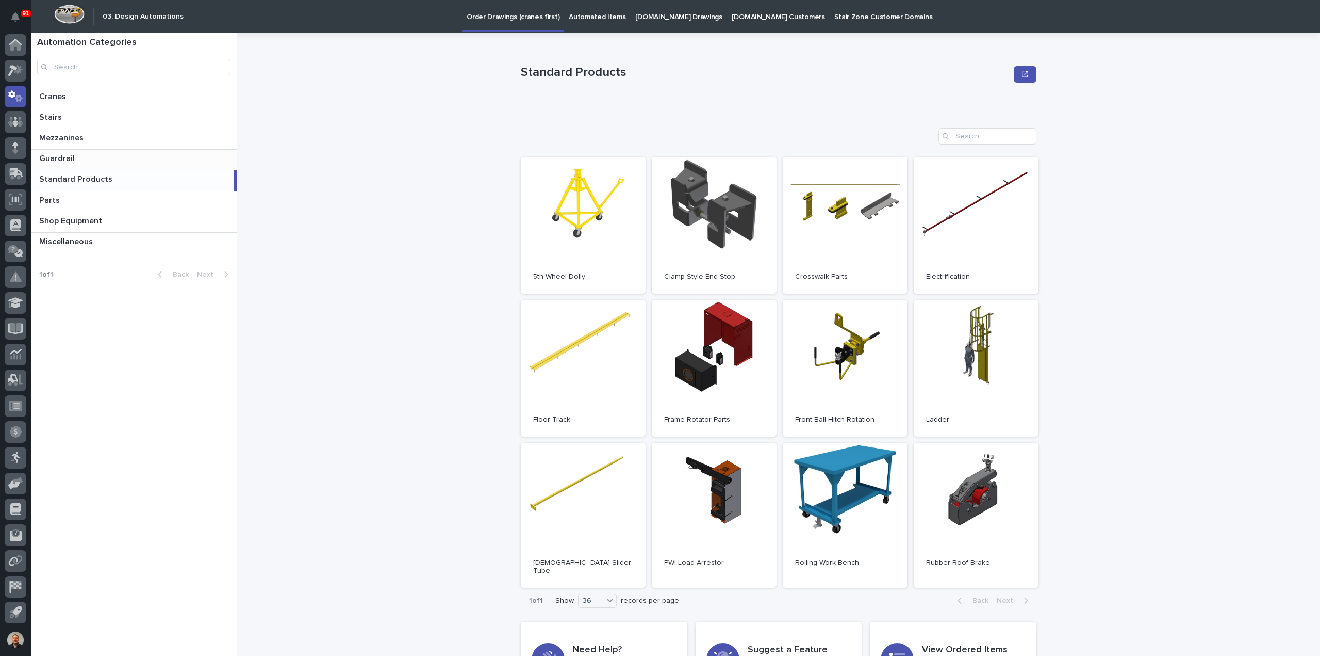
click at [45, 150] on div "Guardrail Guardrail" at bounding box center [134, 160] width 206 height 20
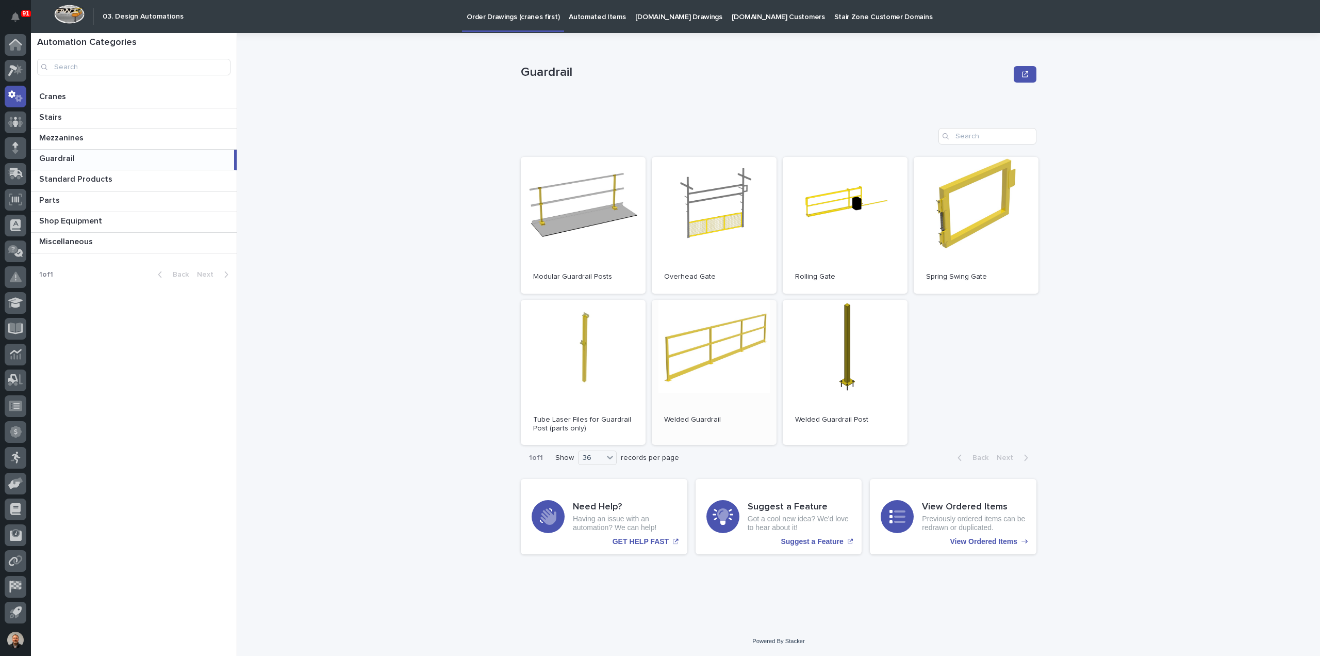
click at [702, 348] on link "Open" at bounding box center [714, 372] width 125 height 145
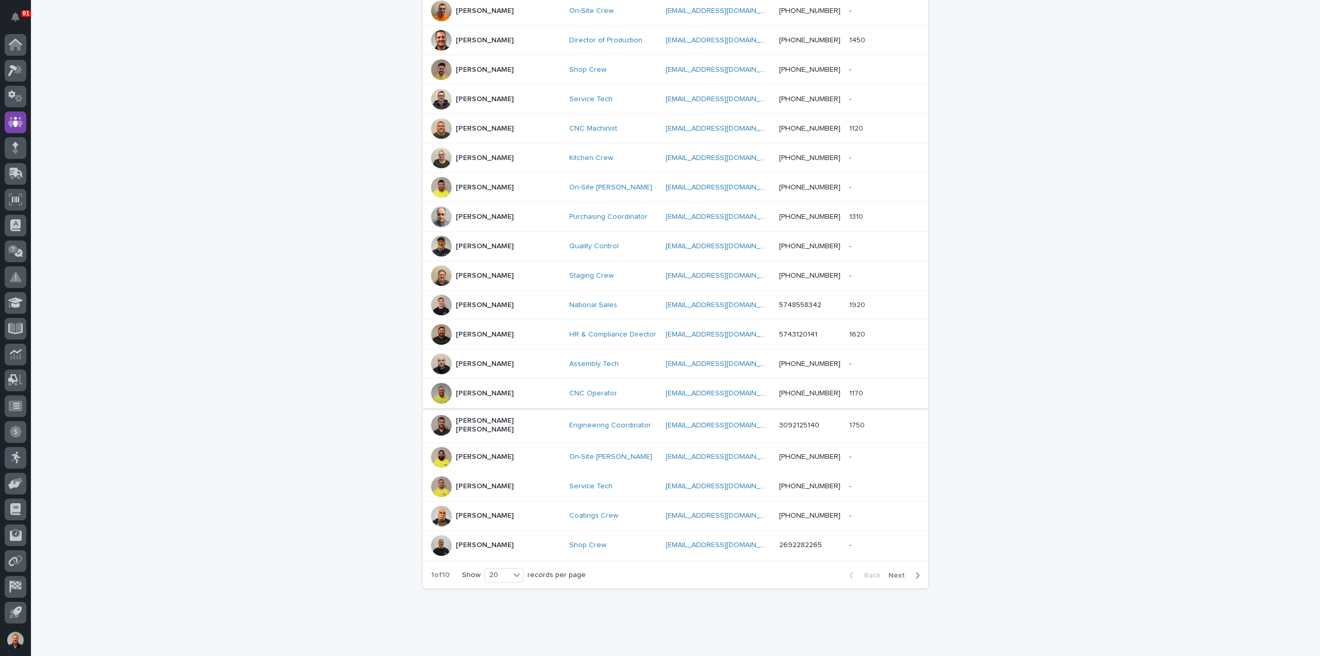
scroll to position [284, 0]
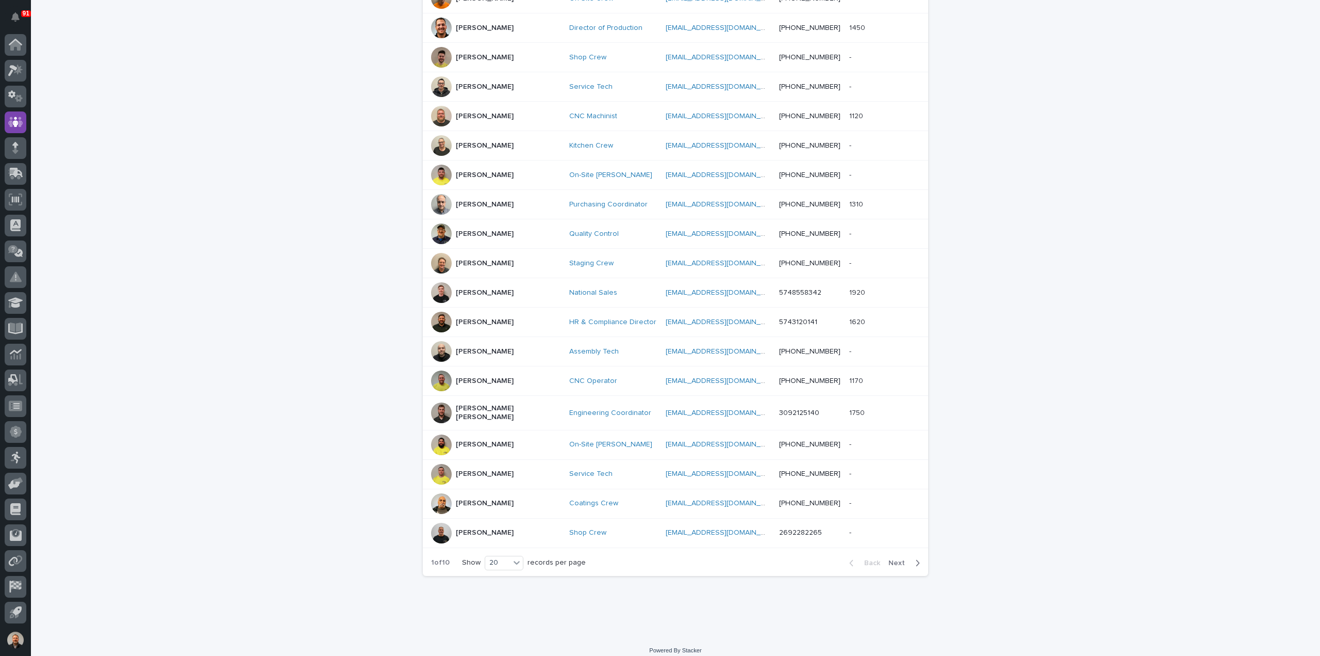
click at [482, 469] on p "[PERSON_NAME]" at bounding box center [485, 473] width 58 height 9
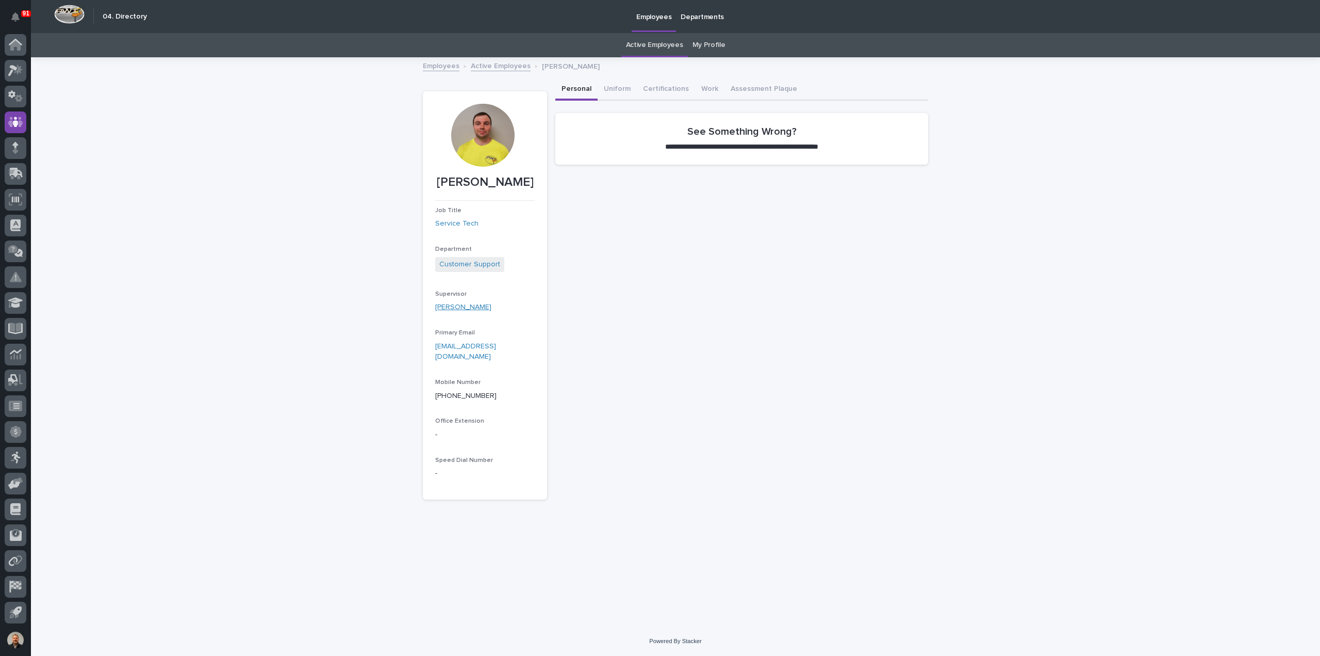
click at [455, 306] on link "[PERSON_NAME]" at bounding box center [463, 307] width 56 height 11
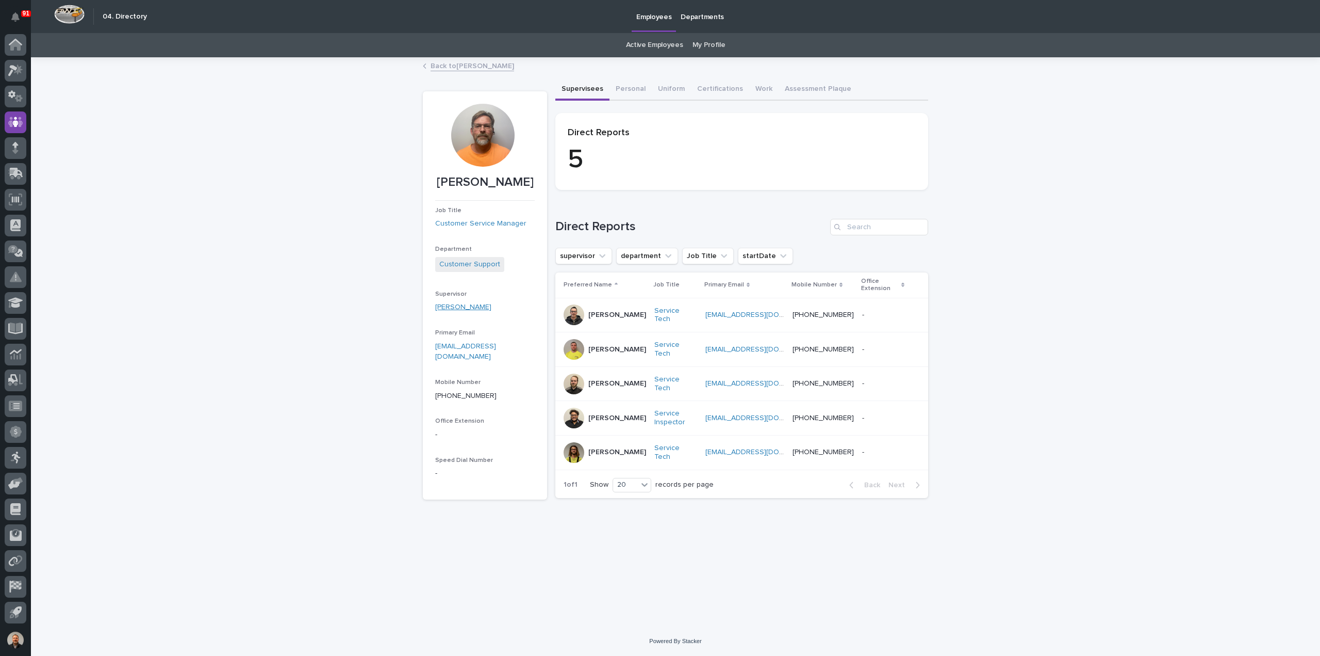
click at [457, 306] on link "[PERSON_NAME]" at bounding box center [463, 307] width 56 height 11
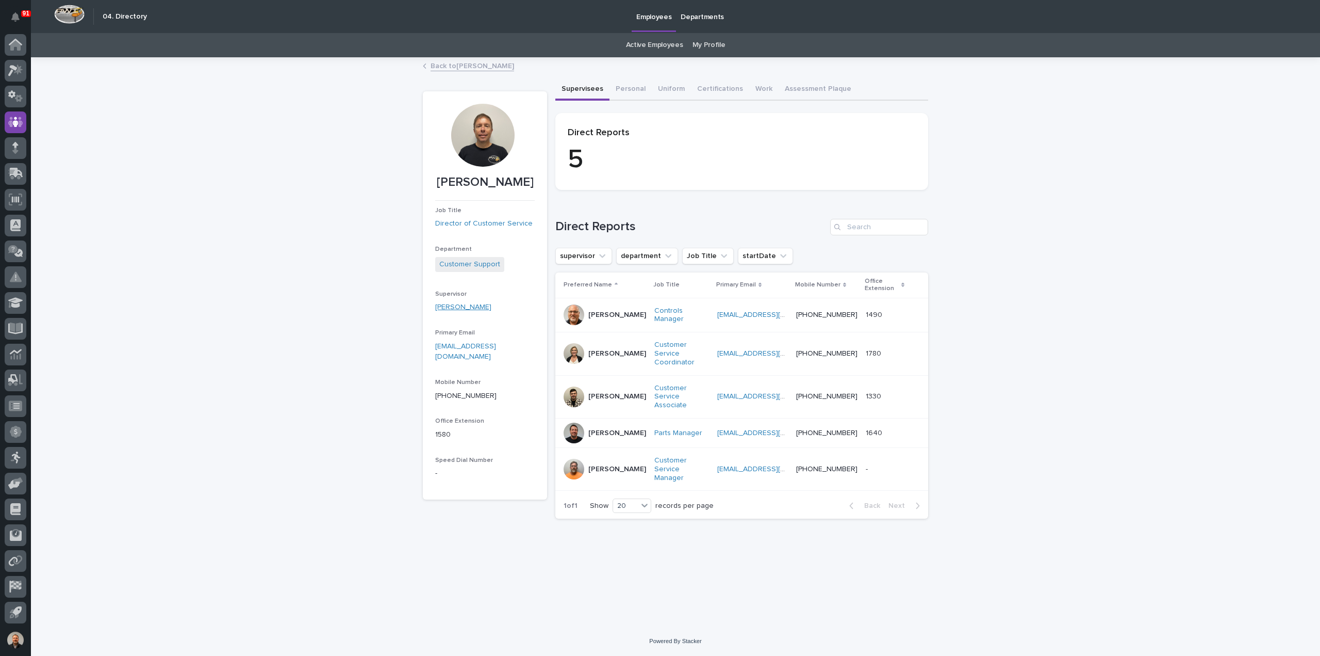
click at [472, 307] on link "[PERSON_NAME]" at bounding box center [463, 307] width 56 height 11
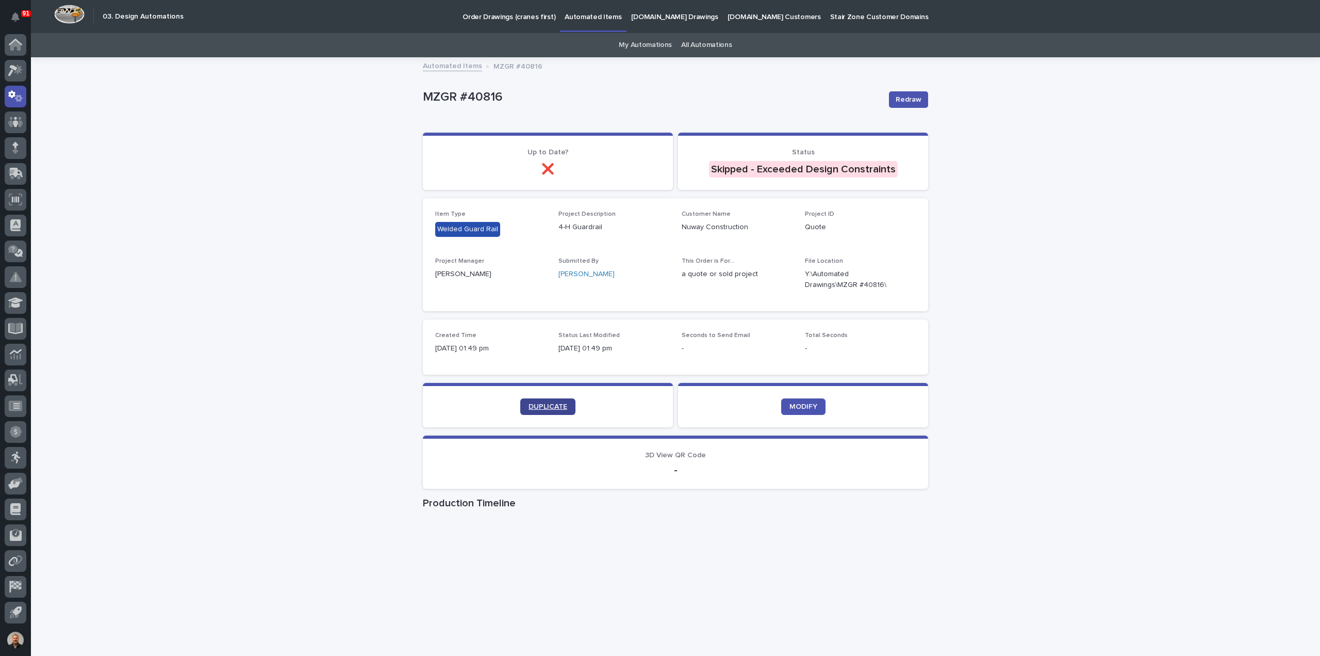
click at [548, 407] on span "DUPLICATE" at bounding box center [548, 406] width 39 height 7
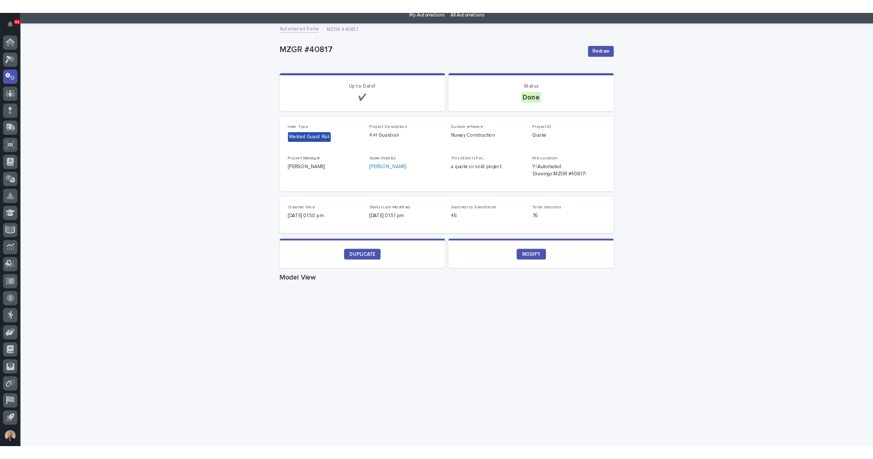
scroll to position [52, 0]
